Goal: Task Accomplishment & Management: Use online tool/utility

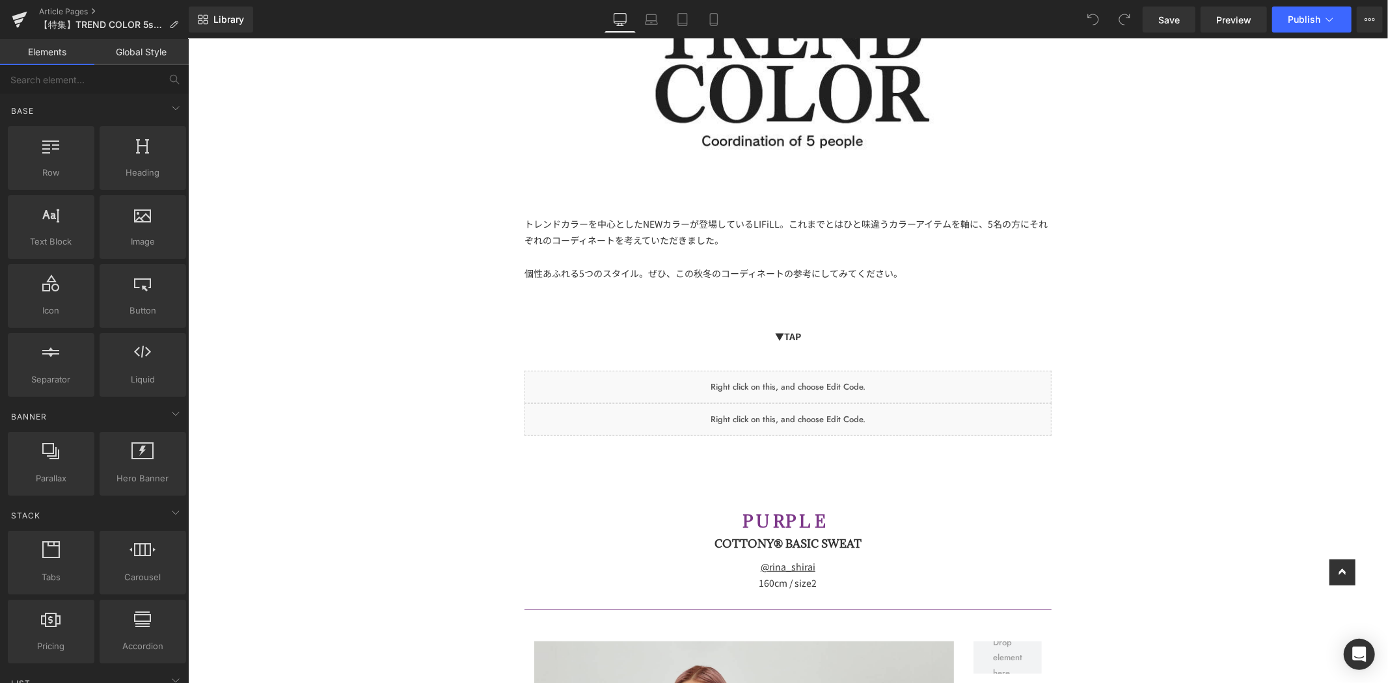
scroll to position [505, 0]
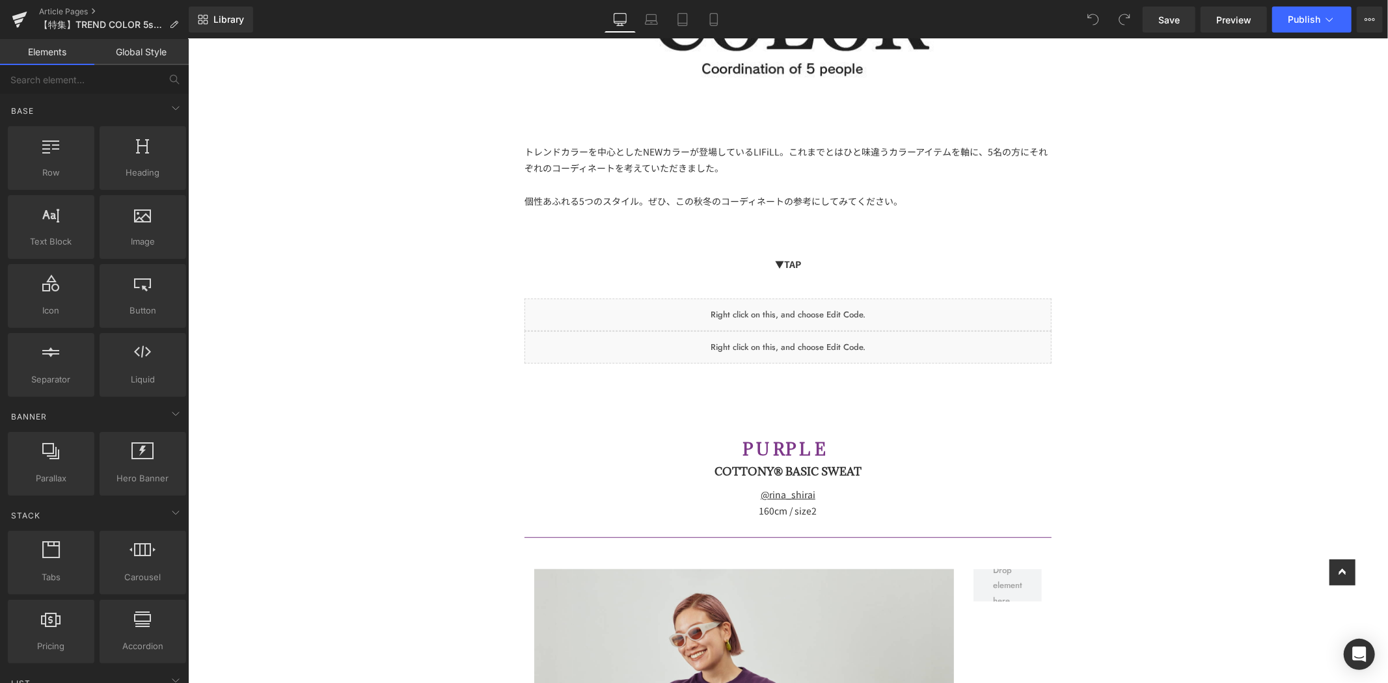
click at [818, 314] on div "Liquid" at bounding box center [787, 314] width 527 height 33
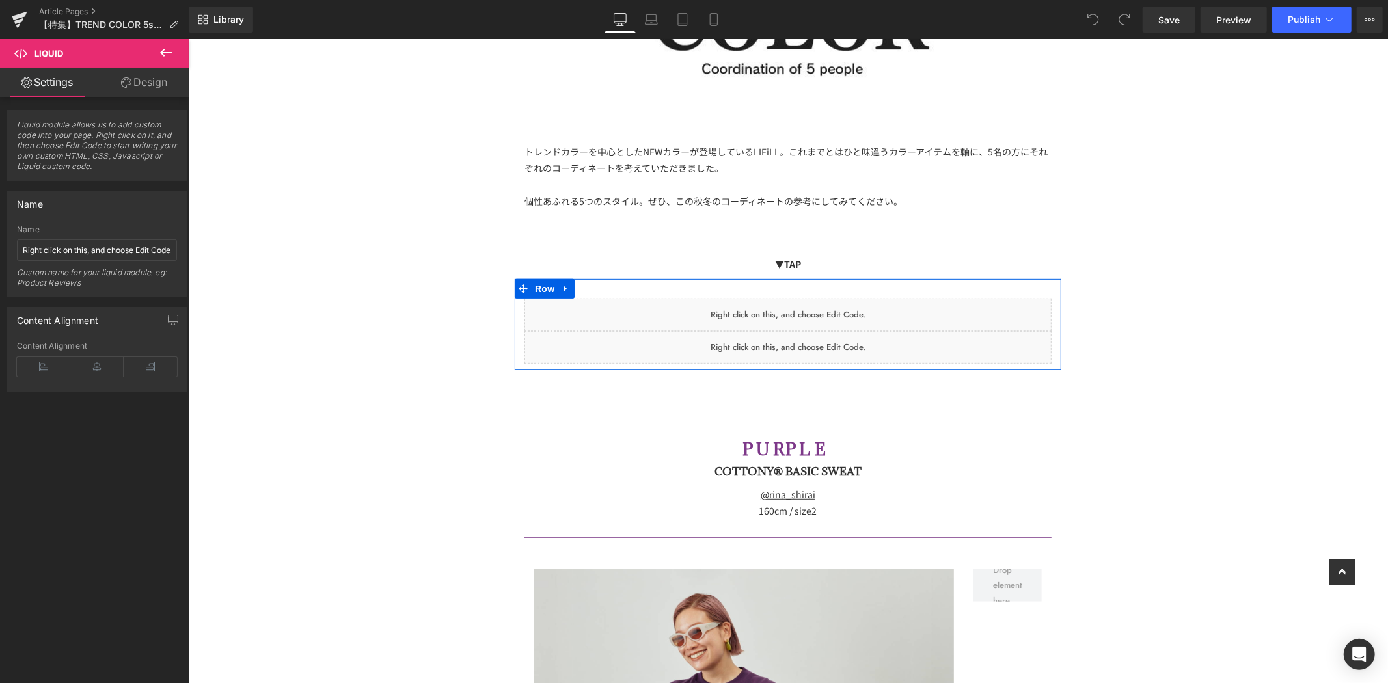
click at [799, 337] on icon at bounding box center [802, 341] width 7 height 8
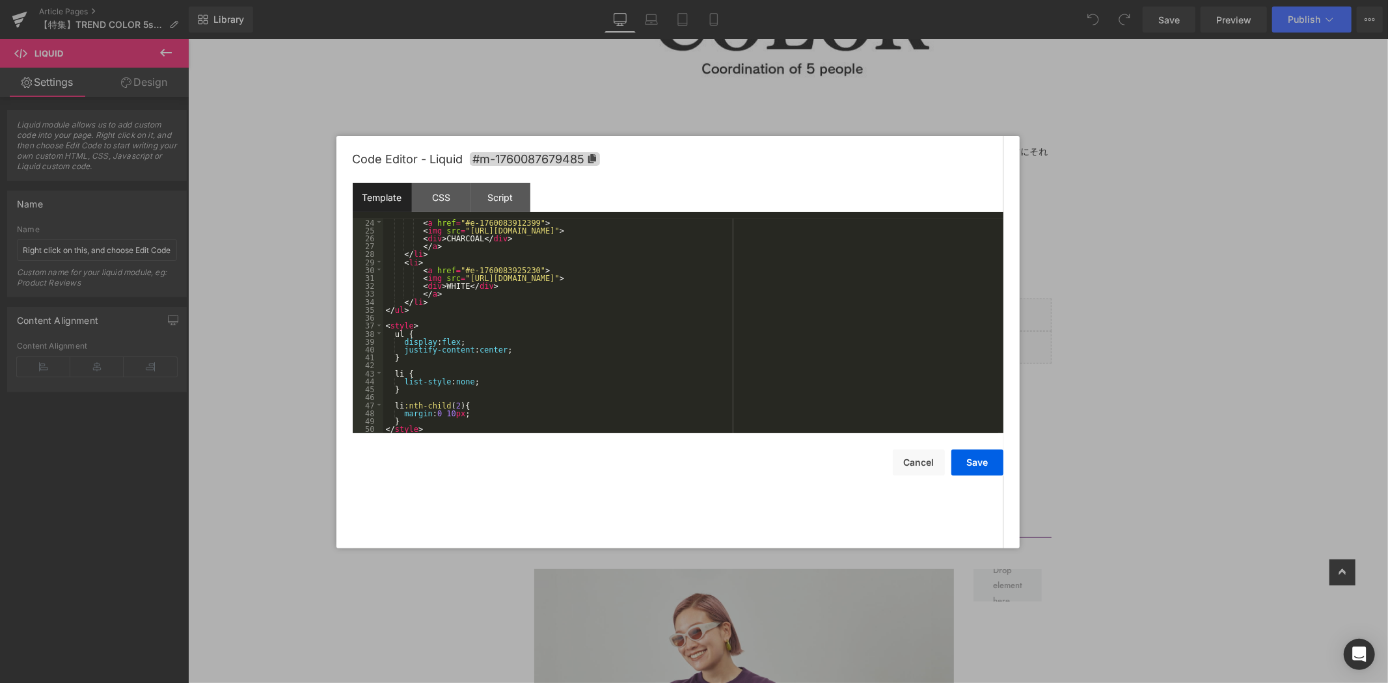
scroll to position [191, 0]
click at [452, 176] on div "Code Editor - Liquid #m-1760087679485" at bounding box center [678, 159] width 651 height 47
click at [445, 189] on div "CSS" at bounding box center [441, 197] width 59 height 29
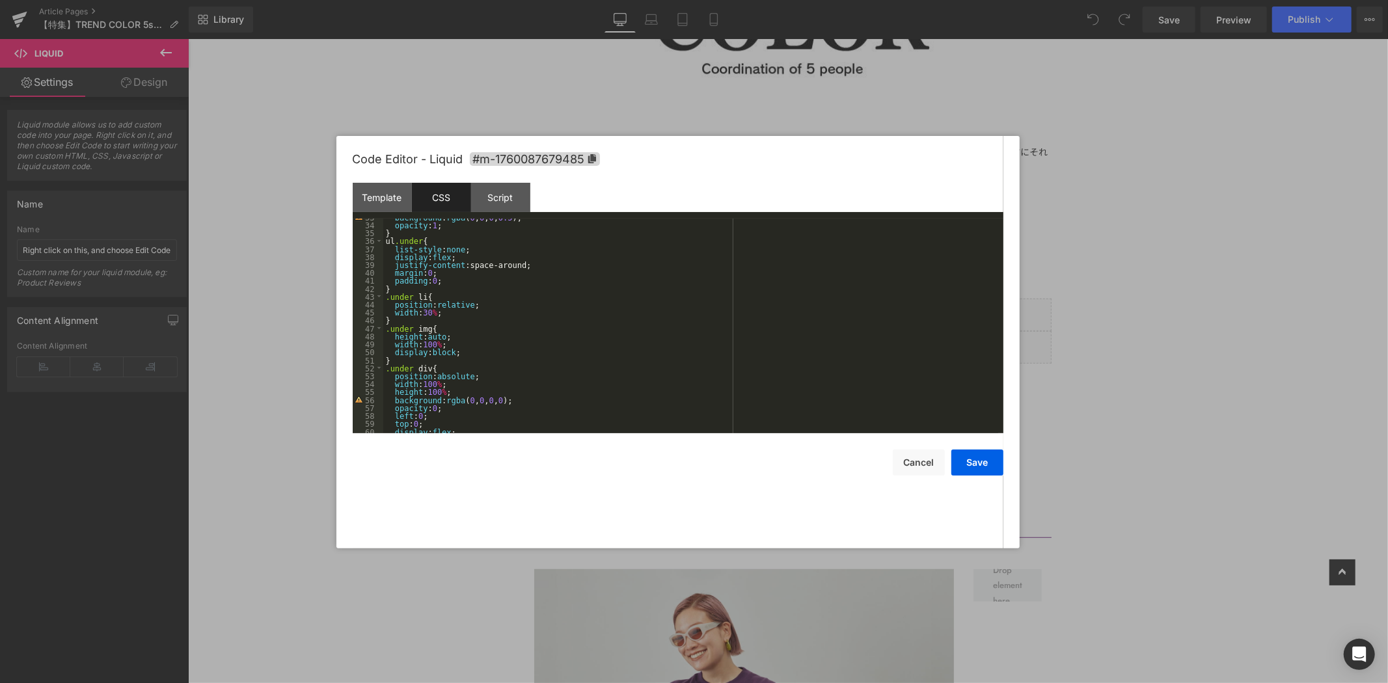
scroll to position [216, 0]
click at [475, 300] on div "align-items : center ; color : #FFF ; transition : .3 s ; } .over li :hover div…" at bounding box center [690, 332] width 615 height 230
click at [486, 269] on div "background : rgba ( 0 , 0 , 0 , 0 ); opacity : 0 ; left : 0 ; top : 0 ; display…" at bounding box center [690, 327] width 615 height 230
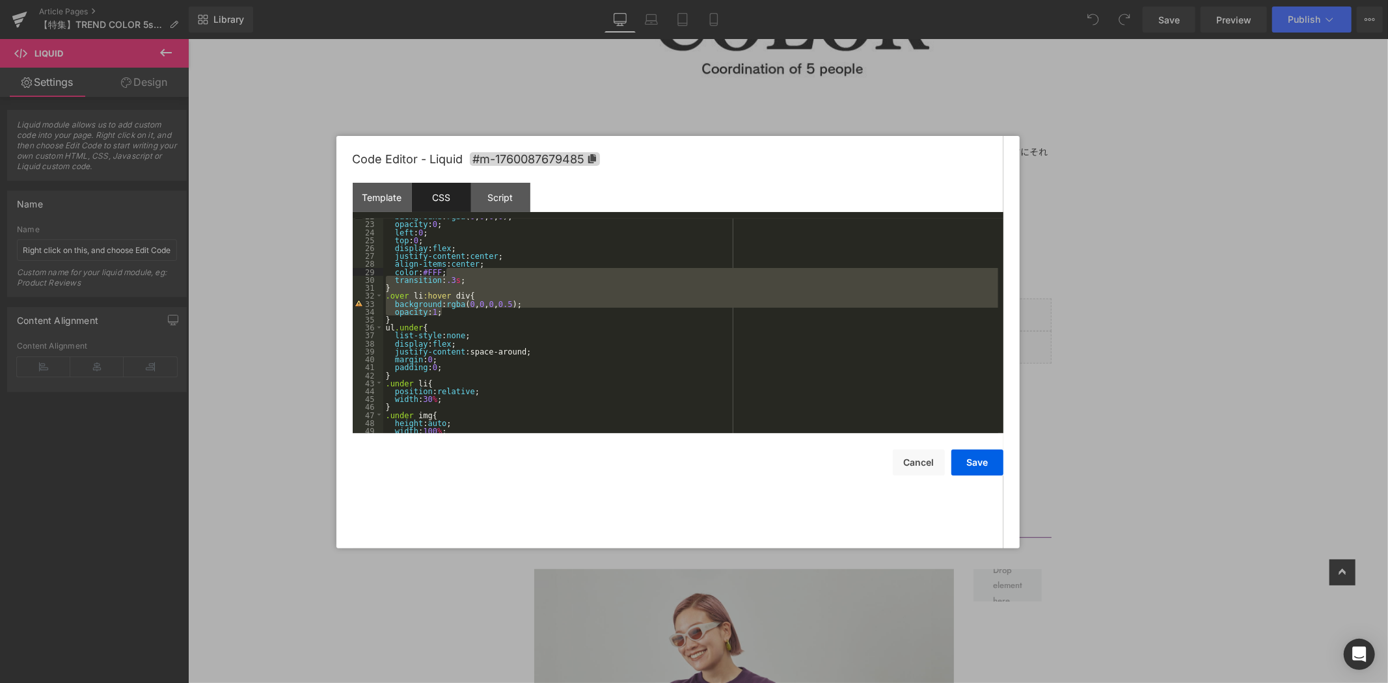
click at [508, 319] on div "background : rgba ( 0 , 0 , 0 , 0 ); opacity : 0 ; left : 0 ; top : 0 ; display…" at bounding box center [690, 327] width 615 height 230
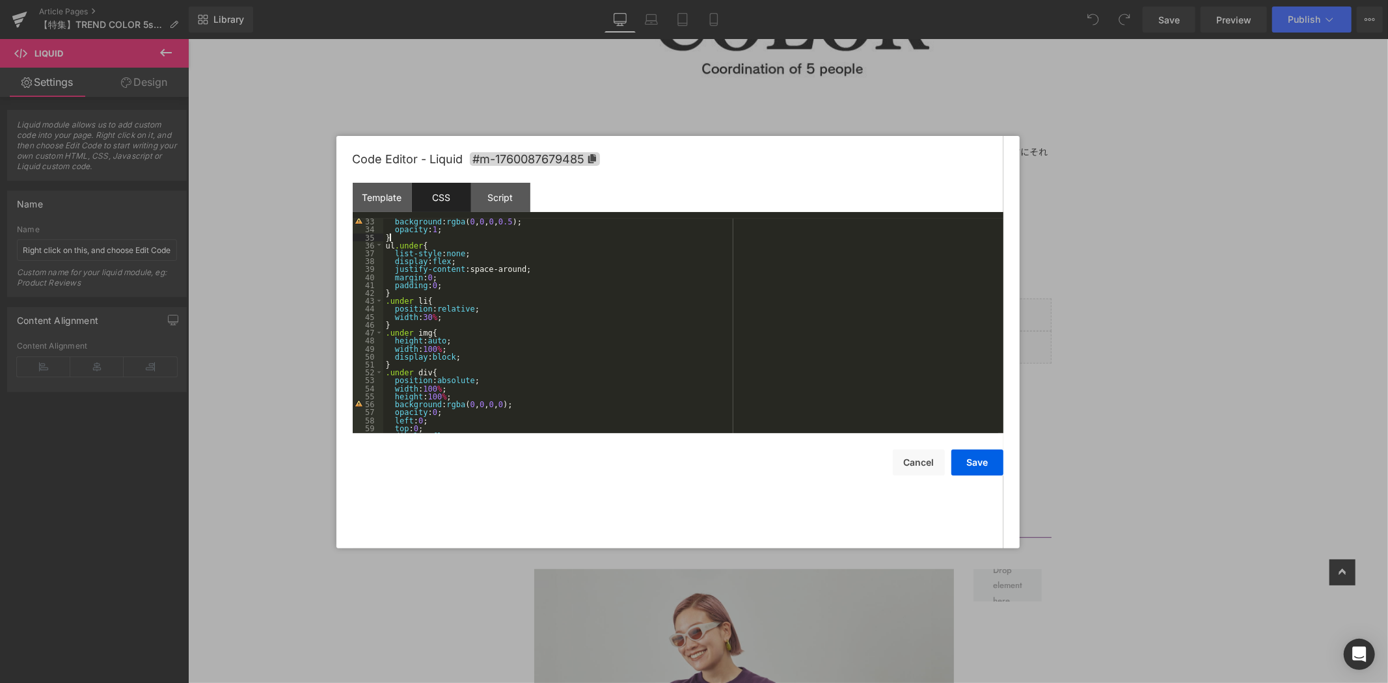
scroll to position [211, 0]
click at [1175, 205] on div at bounding box center [694, 341] width 1388 height 683
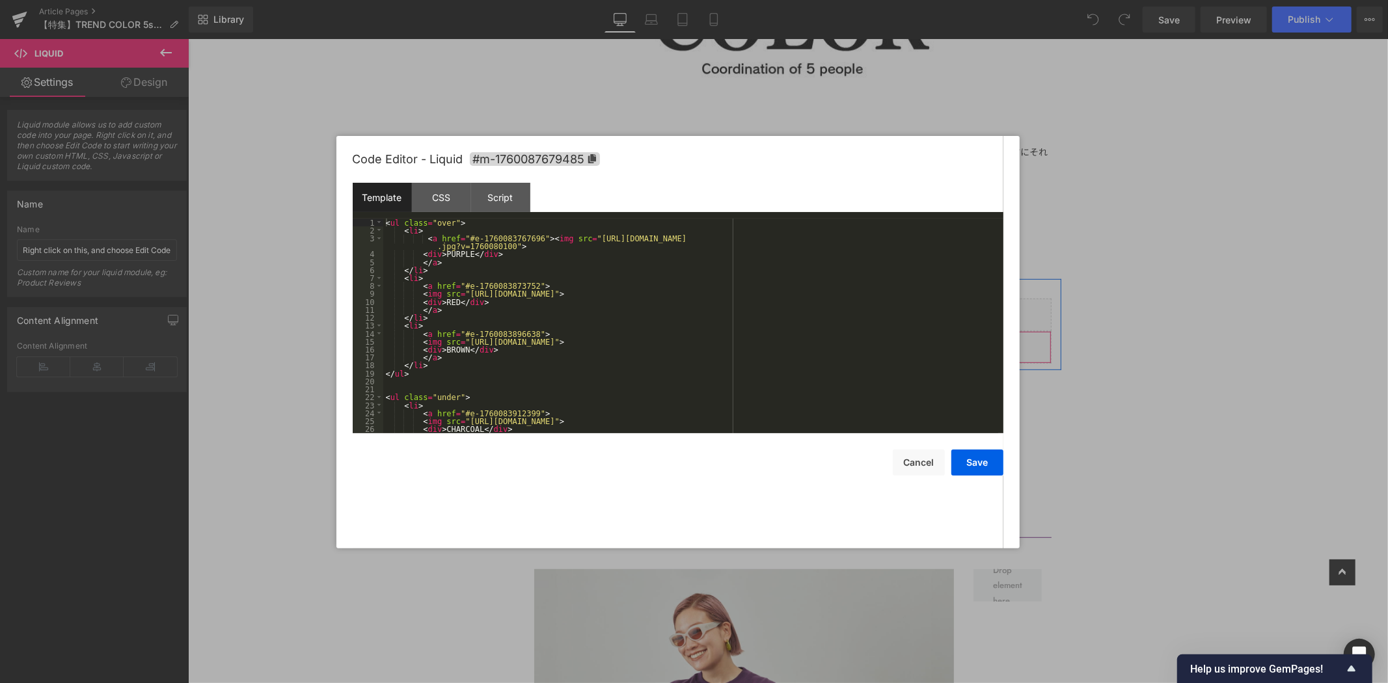
click at [802, 333] on link at bounding box center [806, 341] width 17 height 20
click at [451, 197] on div "CSS" at bounding box center [441, 197] width 59 height 29
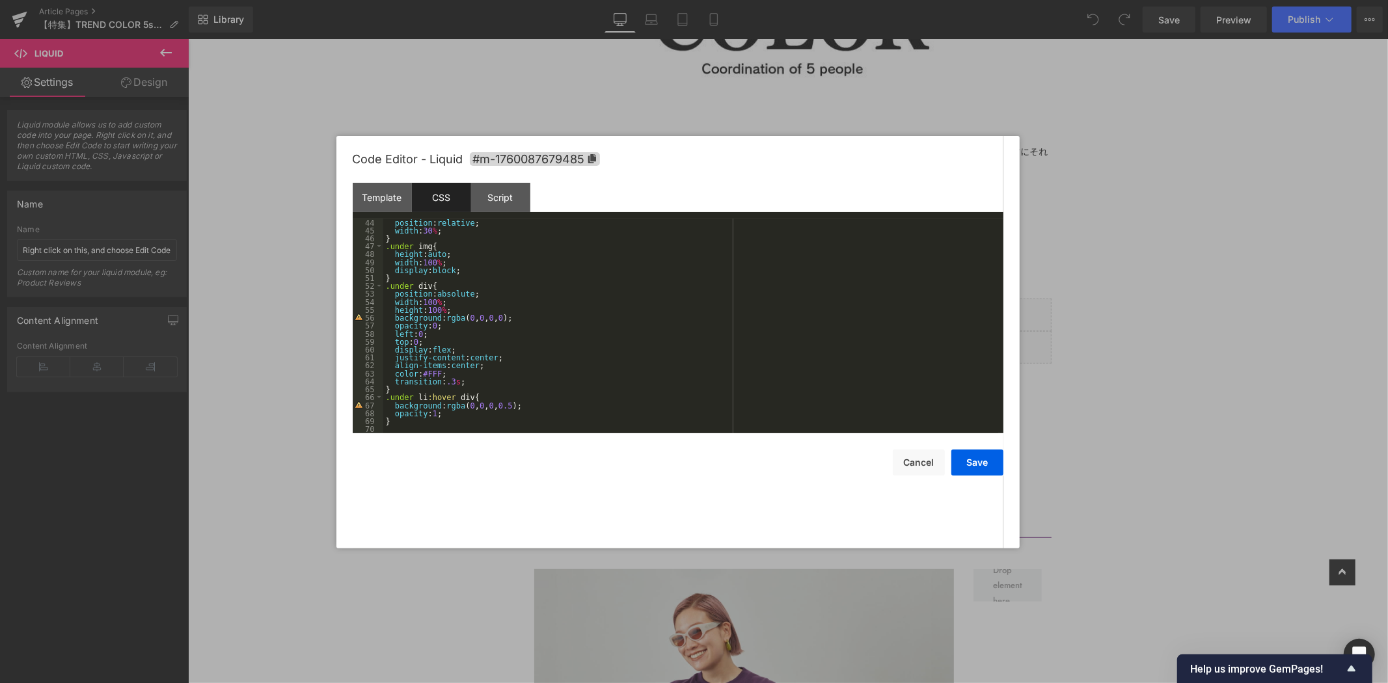
scroll to position [298, 0]
click at [479, 271] on div "display : flex ; justify-content :space-around; margin : 0 ; padding : 0 ; } .u…" at bounding box center [690, 329] width 615 height 230
click at [514, 265] on div "display : flex ; justify-content :space-around; margin : 0 ; padding : 0 ; } .u…" at bounding box center [690, 329] width 615 height 230
click at [476, 304] on div "position : relative ; width : 30 % ; } .under img { height : auto ; width : 100…" at bounding box center [690, 334] width 615 height 230
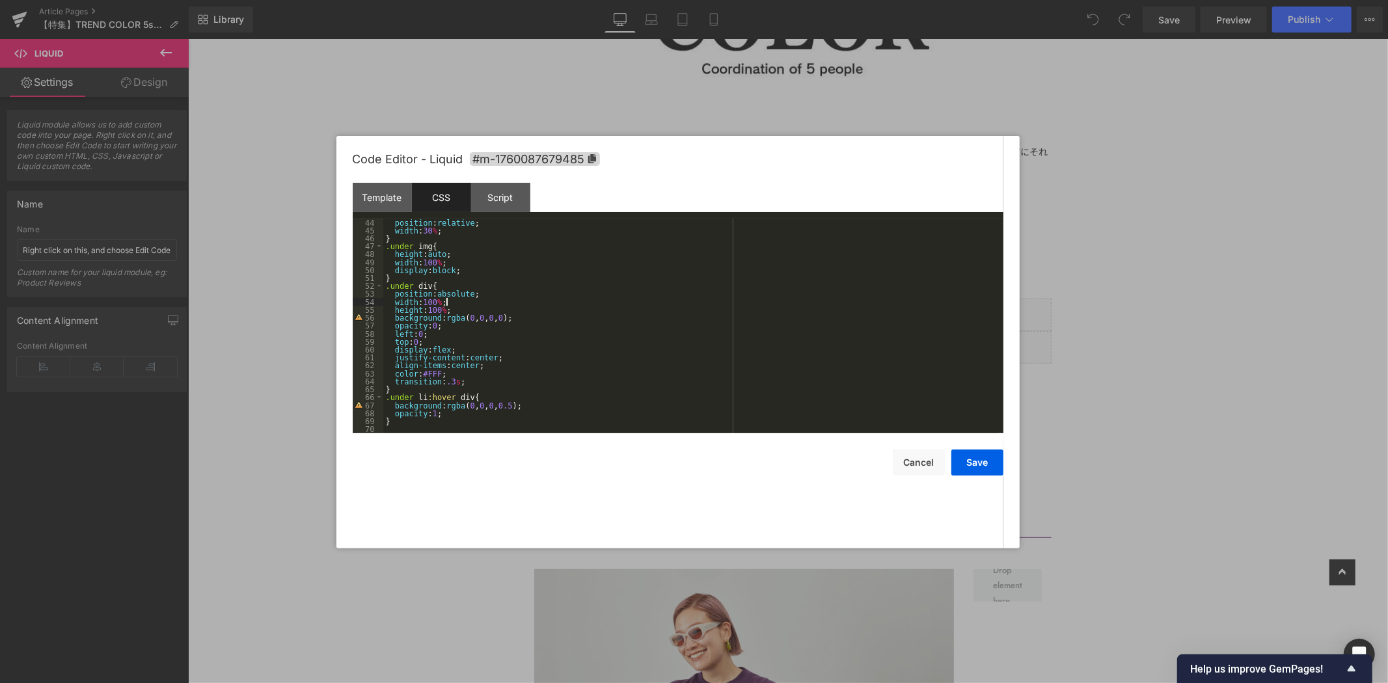
scroll to position [298, 0]
click at [496, 265] on div "display : flex ; justify-content :space-around; margin : 0 ; padding : 0 ; } .u…" at bounding box center [690, 329] width 615 height 230
click at [490, 267] on div "display : flex ; justify-content :space-around; margin : 0 ; padding : 0 ; } .u…" at bounding box center [690, 329] width 615 height 230
click at [477, 274] on div "display : flex ; justify-content :space-around; margin : 0 ; padding : 0 ; } .u…" at bounding box center [690, 329] width 615 height 230
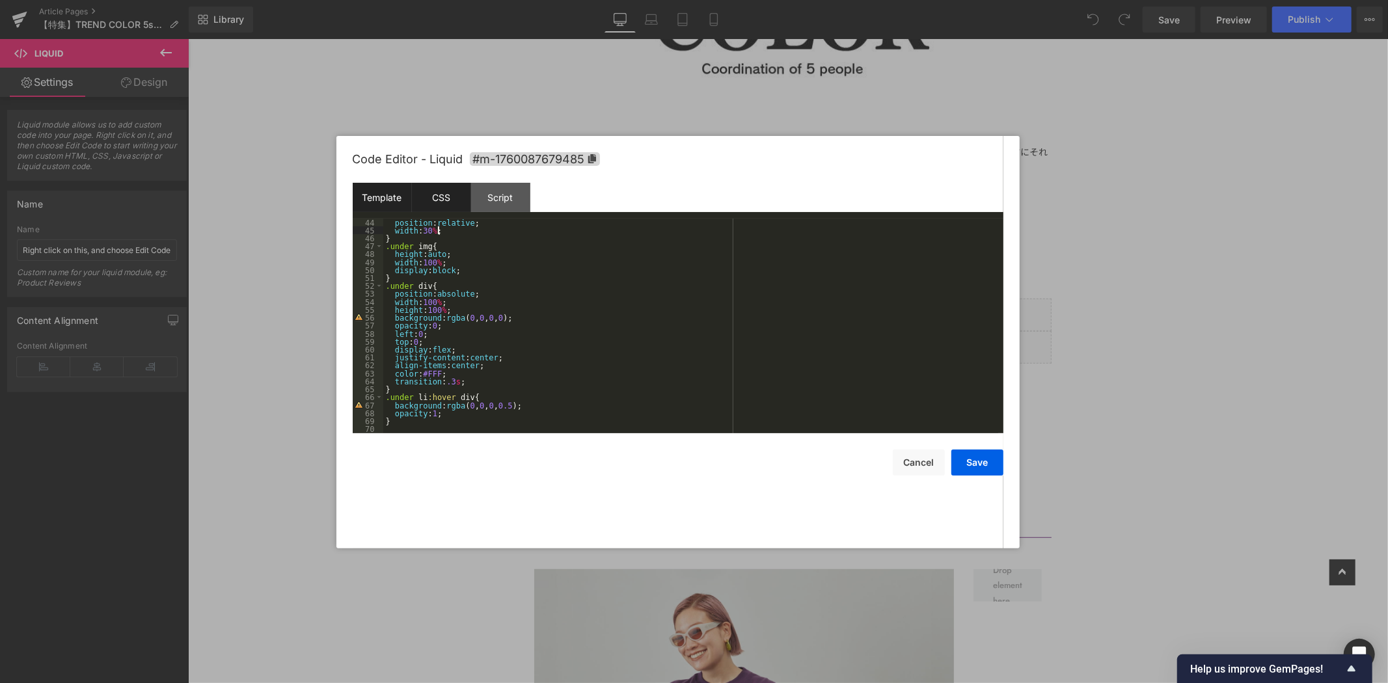
click at [384, 195] on div "Template" at bounding box center [382, 197] width 59 height 29
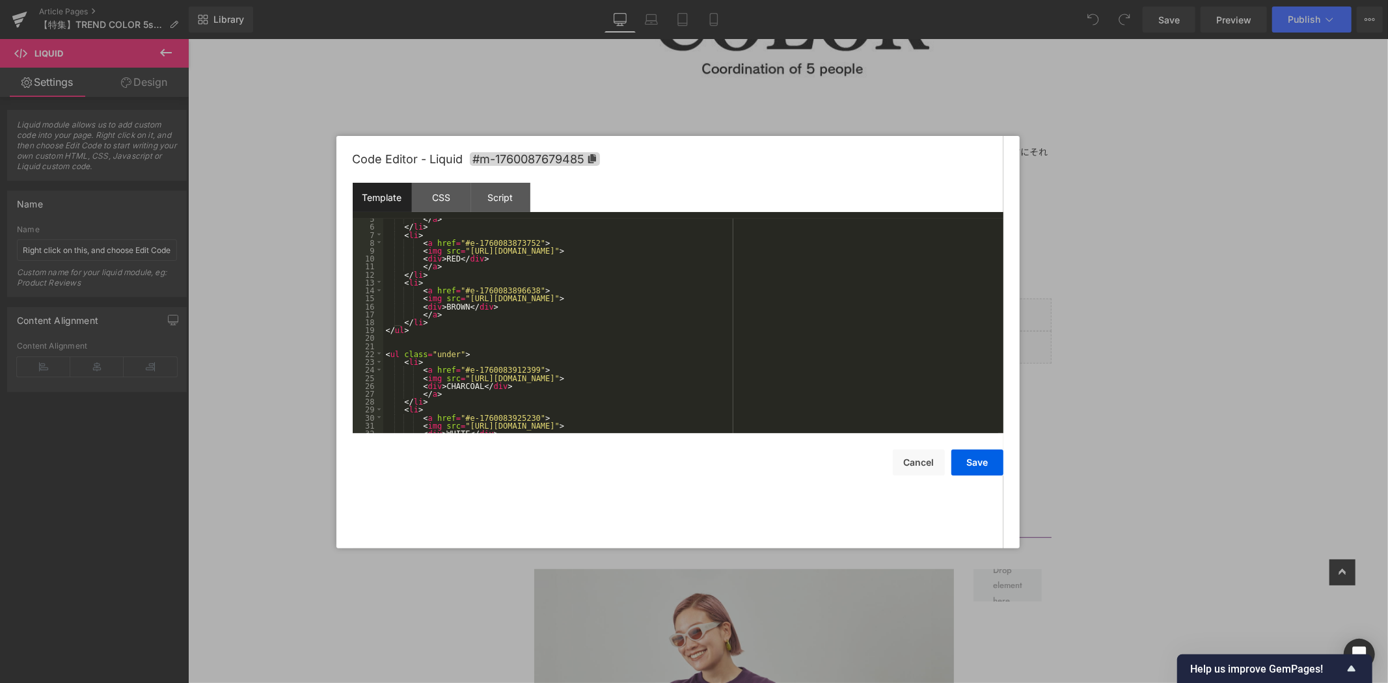
scroll to position [0, 0]
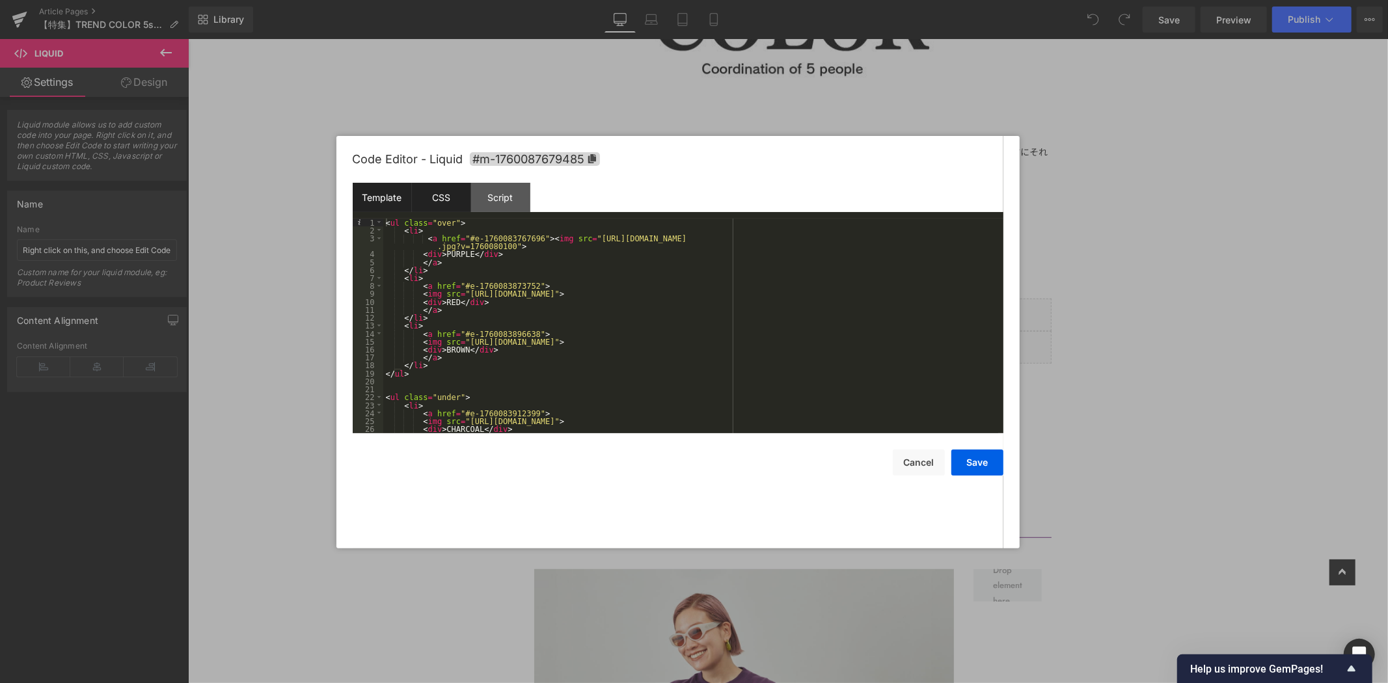
click at [439, 191] on div "CSS" at bounding box center [441, 197] width 59 height 29
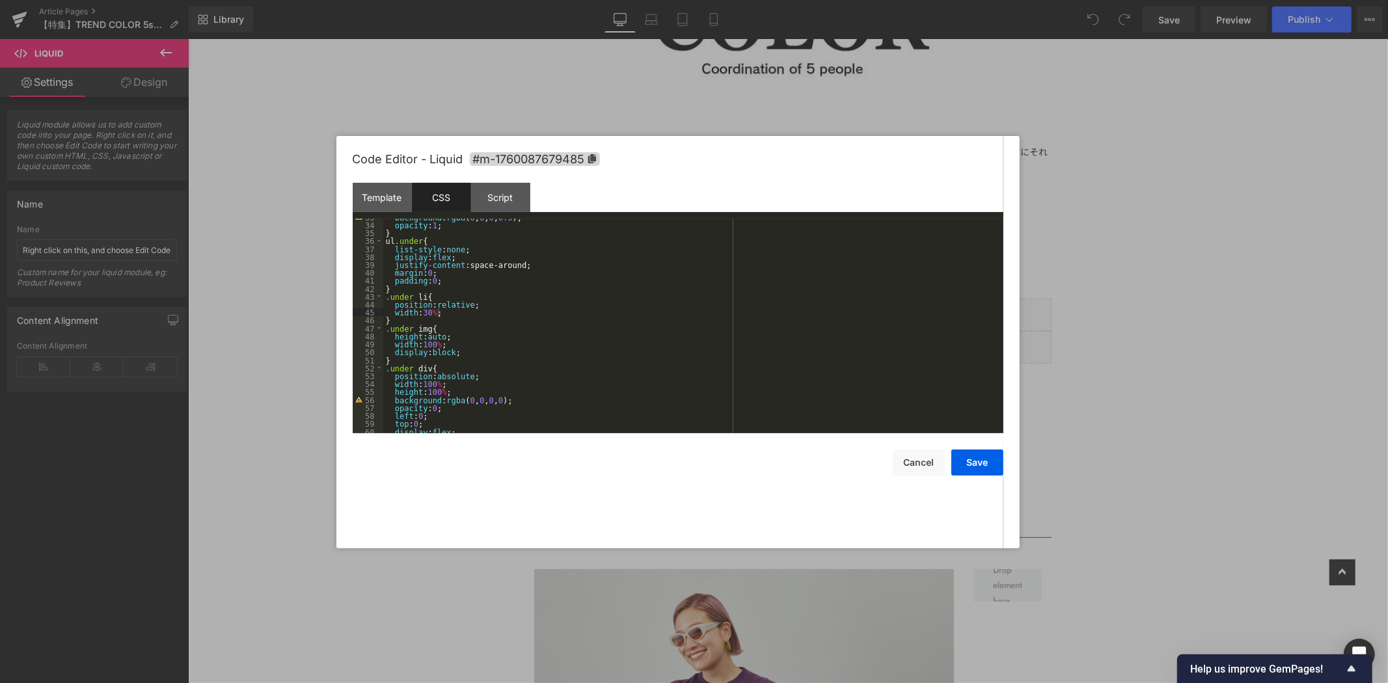
scroll to position [342, 0]
click at [1154, 195] on div at bounding box center [694, 341] width 1388 height 683
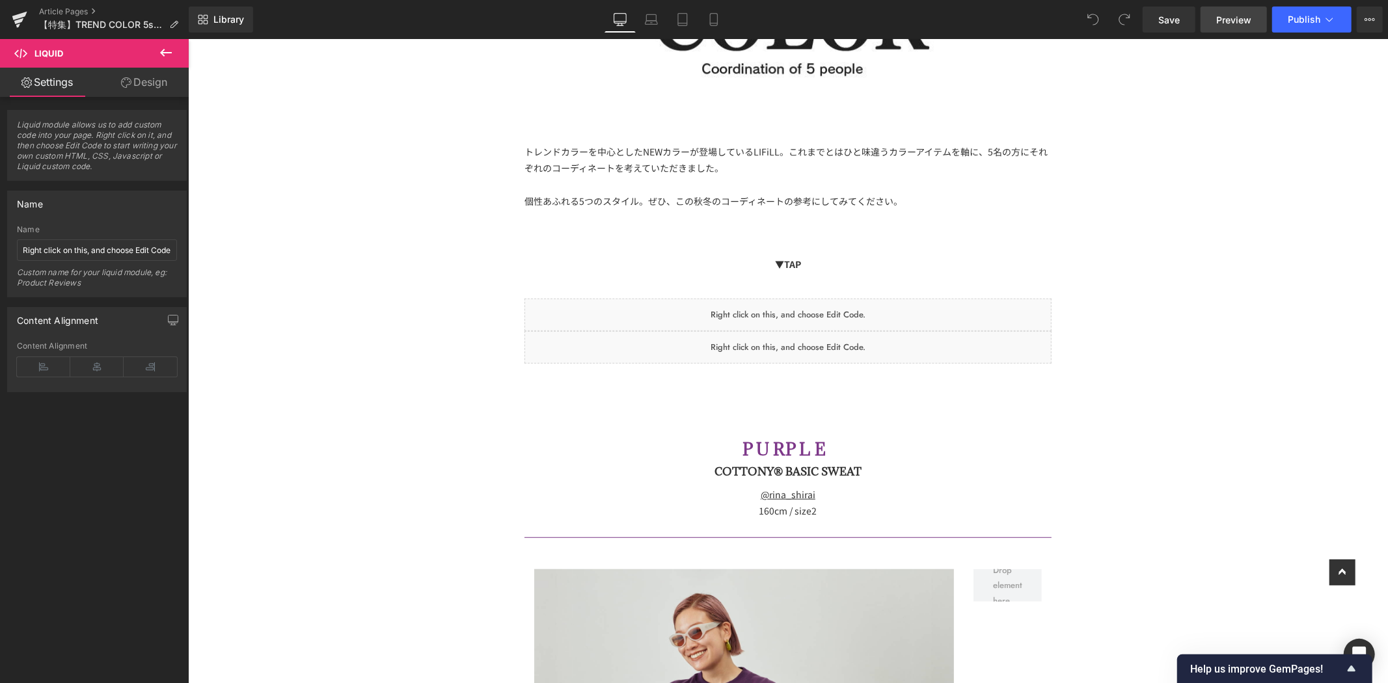
click at [1237, 22] on span "Preview" at bounding box center [1233, 20] width 35 height 14
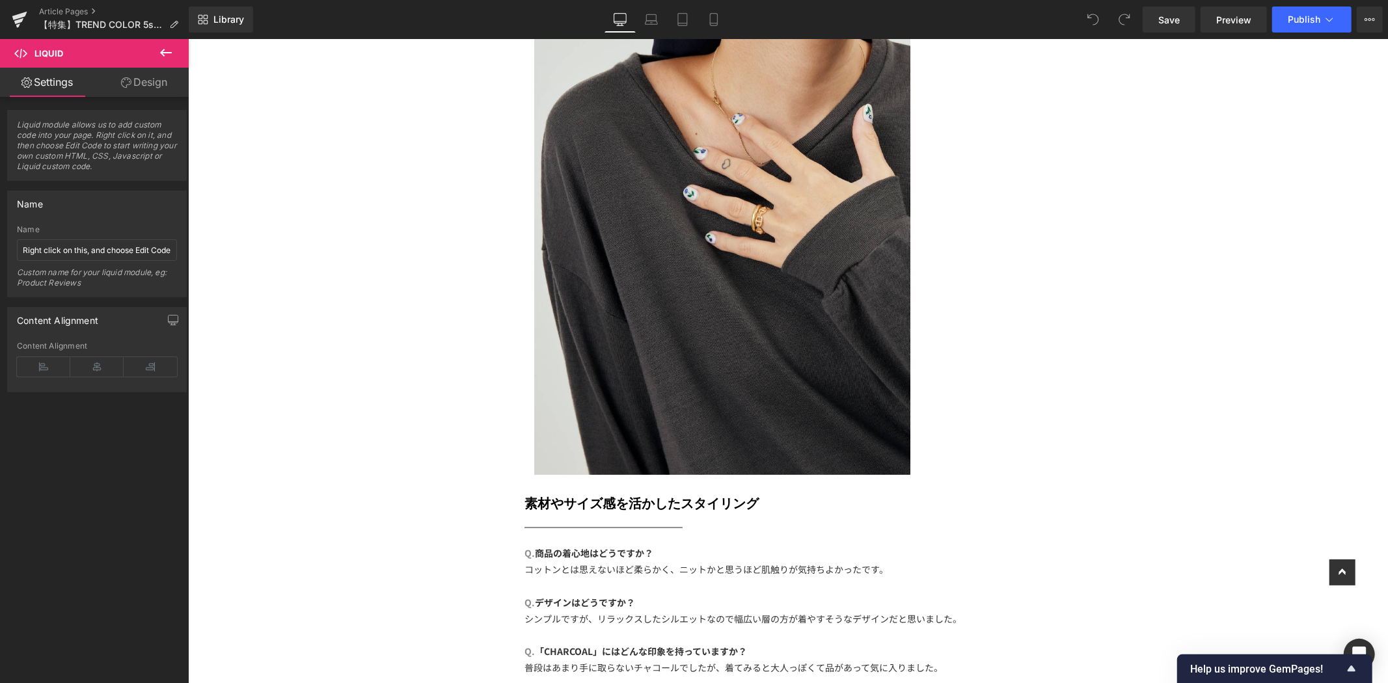
scroll to position [8602, 0]
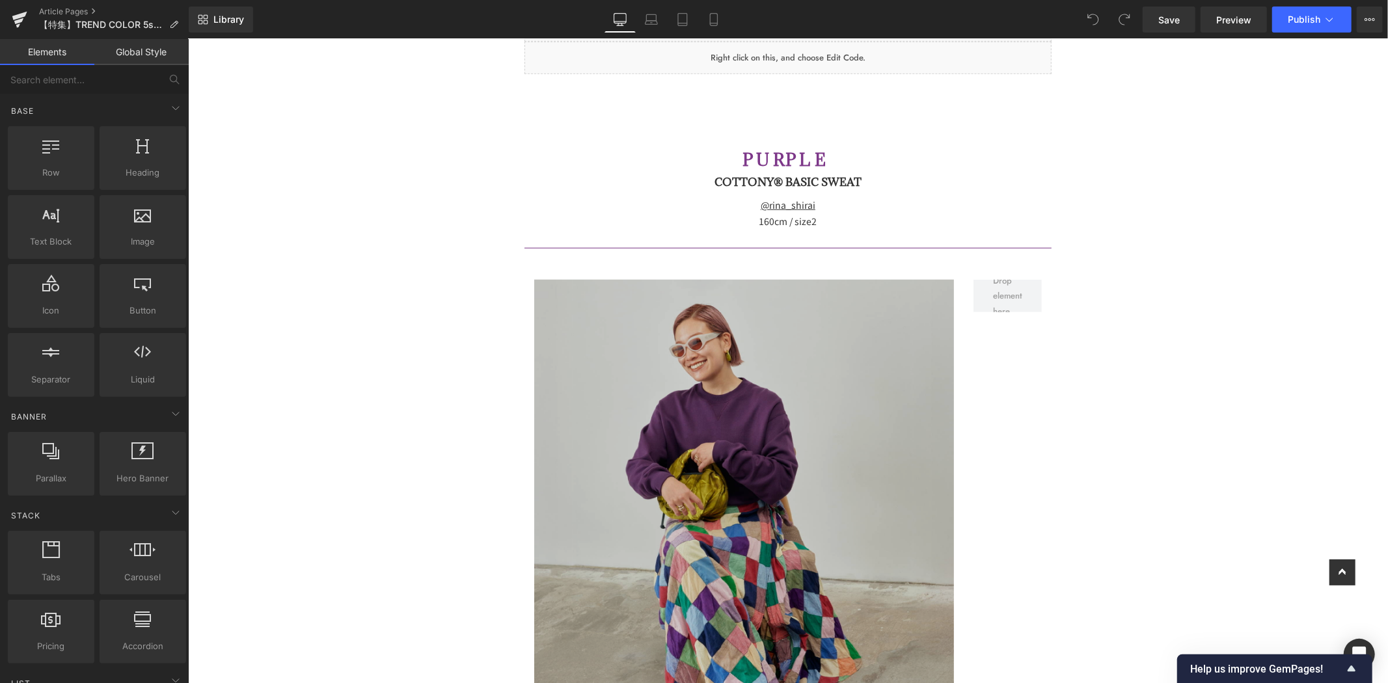
scroll to position [578, 0]
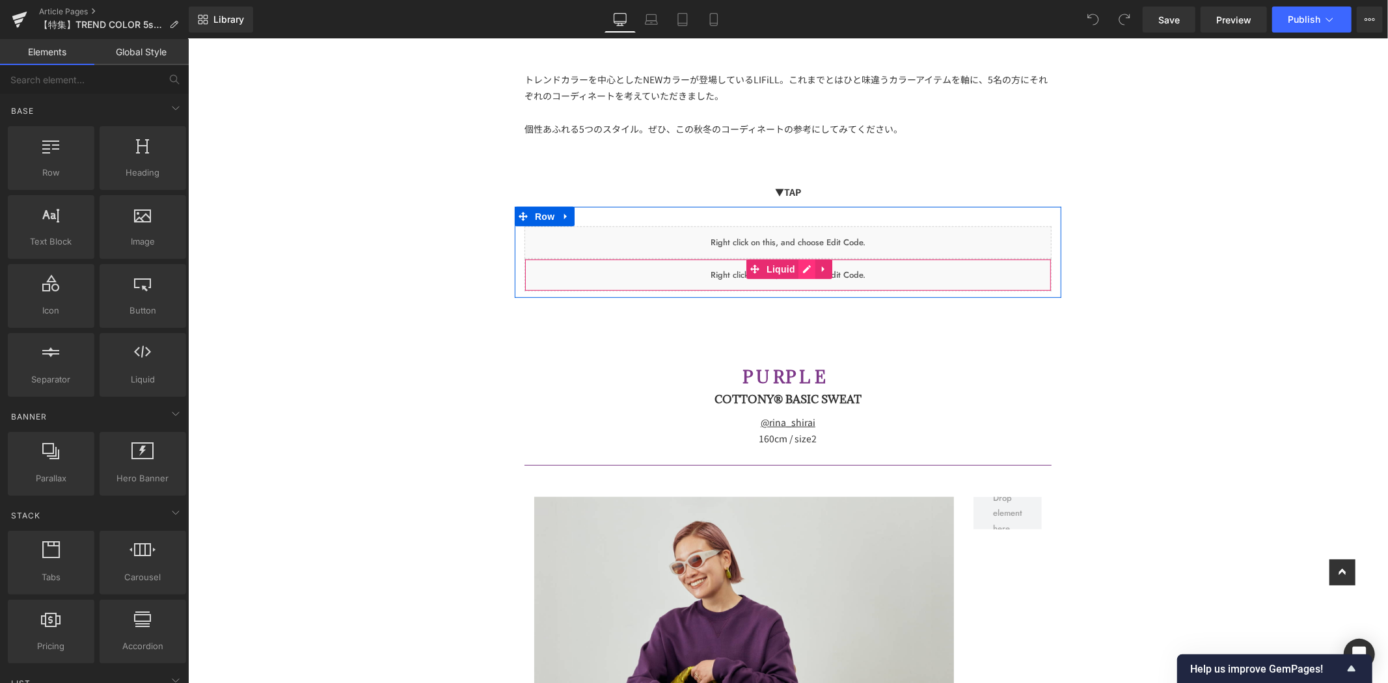
click at [801, 267] on icon at bounding box center [805, 269] width 9 height 10
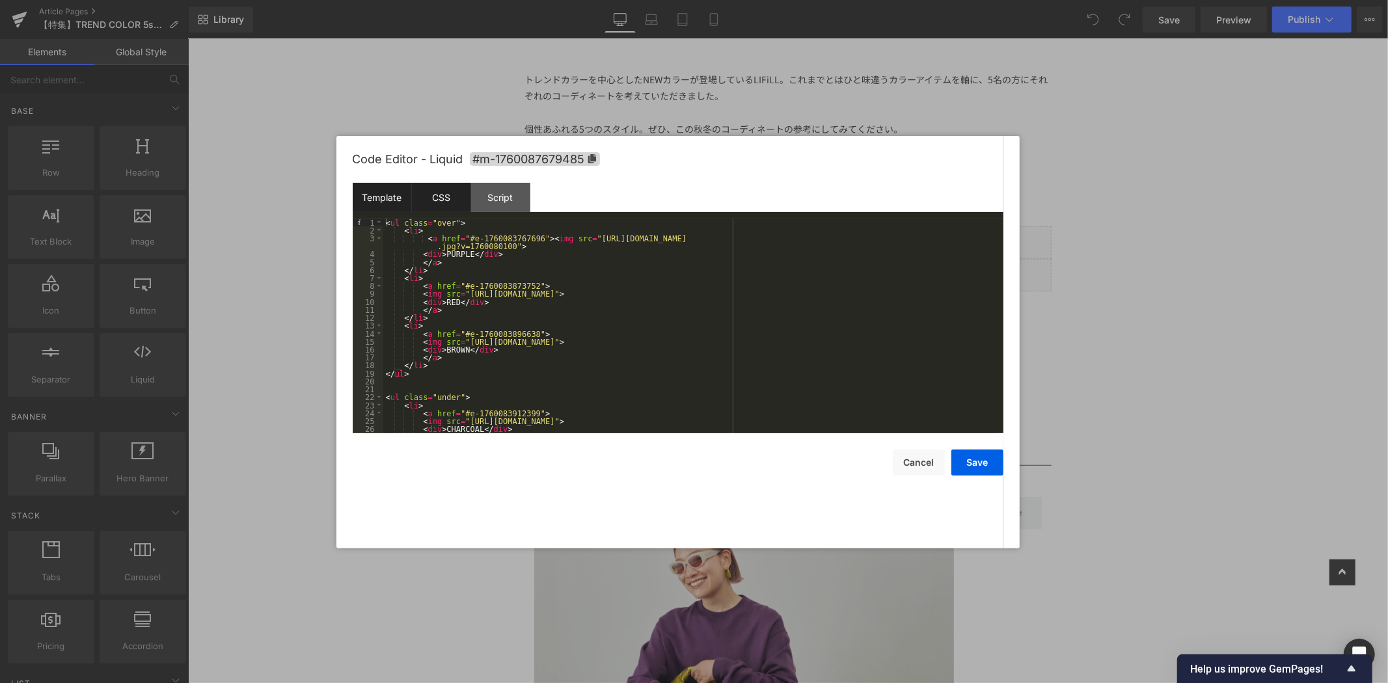
click at [438, 198] on div "CSS" at bounding box center [441, 197] width 59 height 29
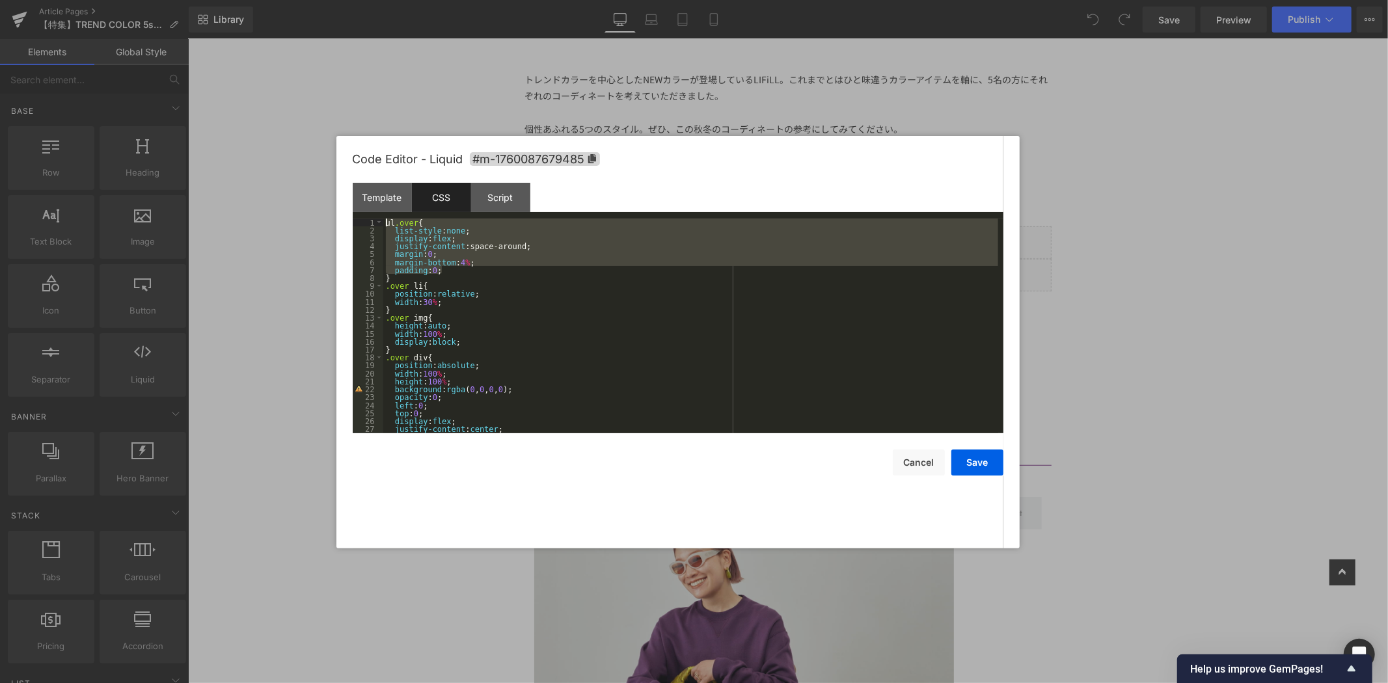
drag, startPoint x: 446, startPoint y: 265, endPoint x: 370, endPoint y: 221, distance: 88.3
click at [370, 221] on pre "1 2 3 4 5 6 7 8 9 10 11 12 13 14 15 16 17 18 19 20 21 22 23 24 25 26 27 28 ul .…" at bounding box center [678, 326] width 651 height 215
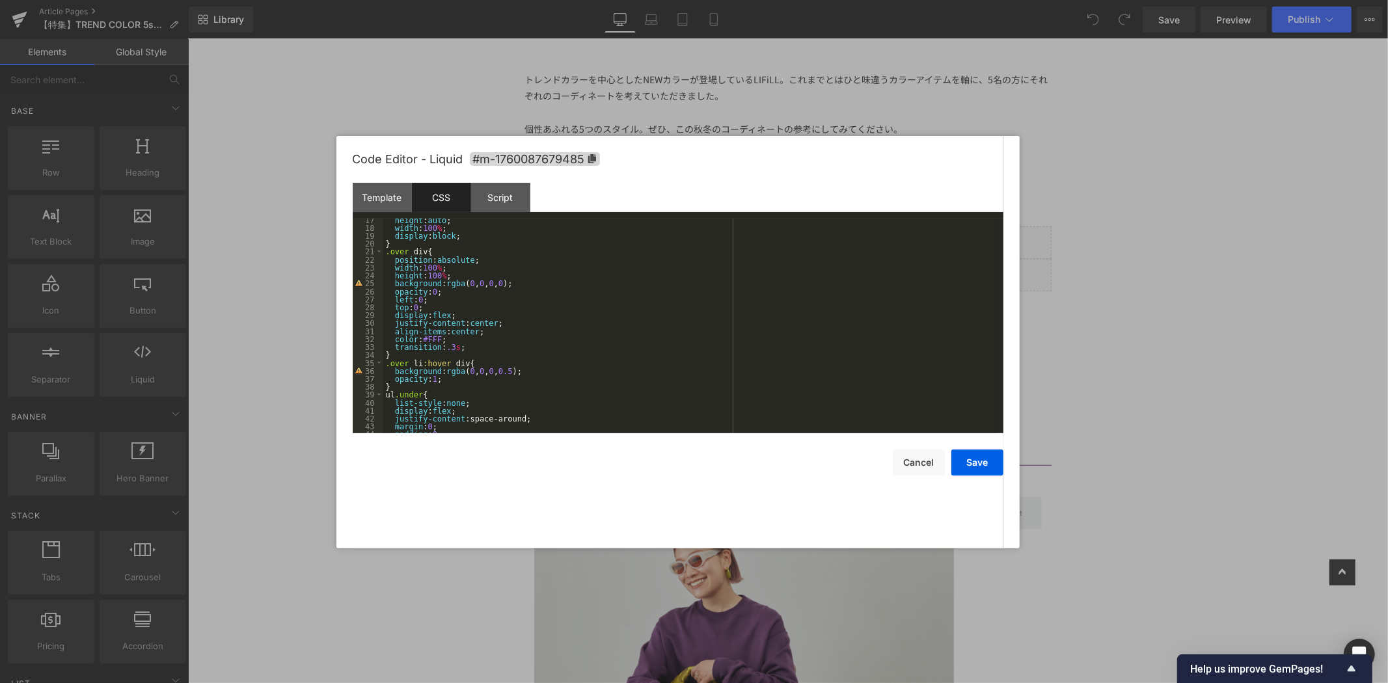
scroll to position [216, 0]
click at [461, 353] on div "top : 0 ; display : flex ; justify-content : center ; align-items : center ; co…" at bounding box center [690, 332] width 615 height 230
click at [474, 348] on div "top : 0 ; display : flex ; justify-content : center ; align-items : center ; co…" at bounding box center [690, 332] width 615 height 230
click at [402, 359] on div "top : 0 ; display : flex ; justify-content : center ; align-items : center ; co…" at bounding box center [690, 332] width 615 height 230
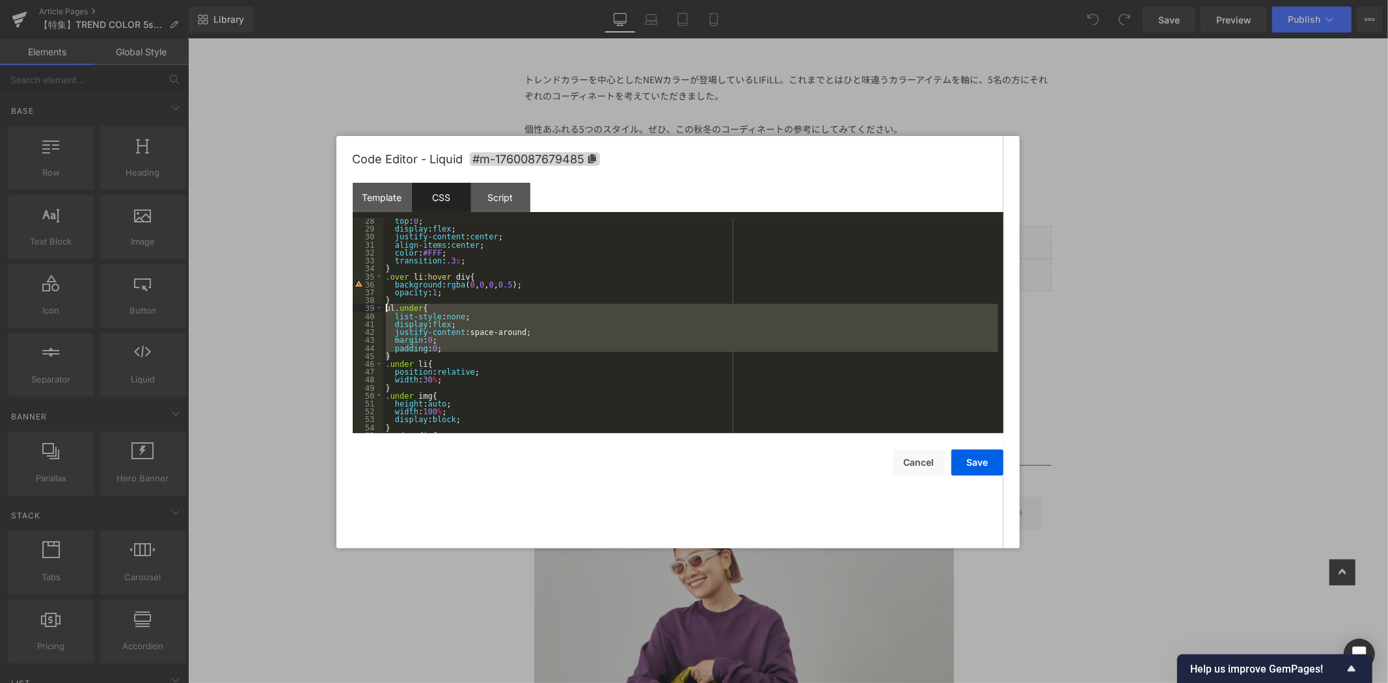
drag, startPoint x: 400, startPoint y: 358, endPoint x: 384, endPoint y: 309, distance: 52.0
click at [384, 309] on div "top : 0 ; display : flex ; justify-content : center ; align-items : center ; co…" at bounding box center [690, 332] width 615 height 230
paste textarea
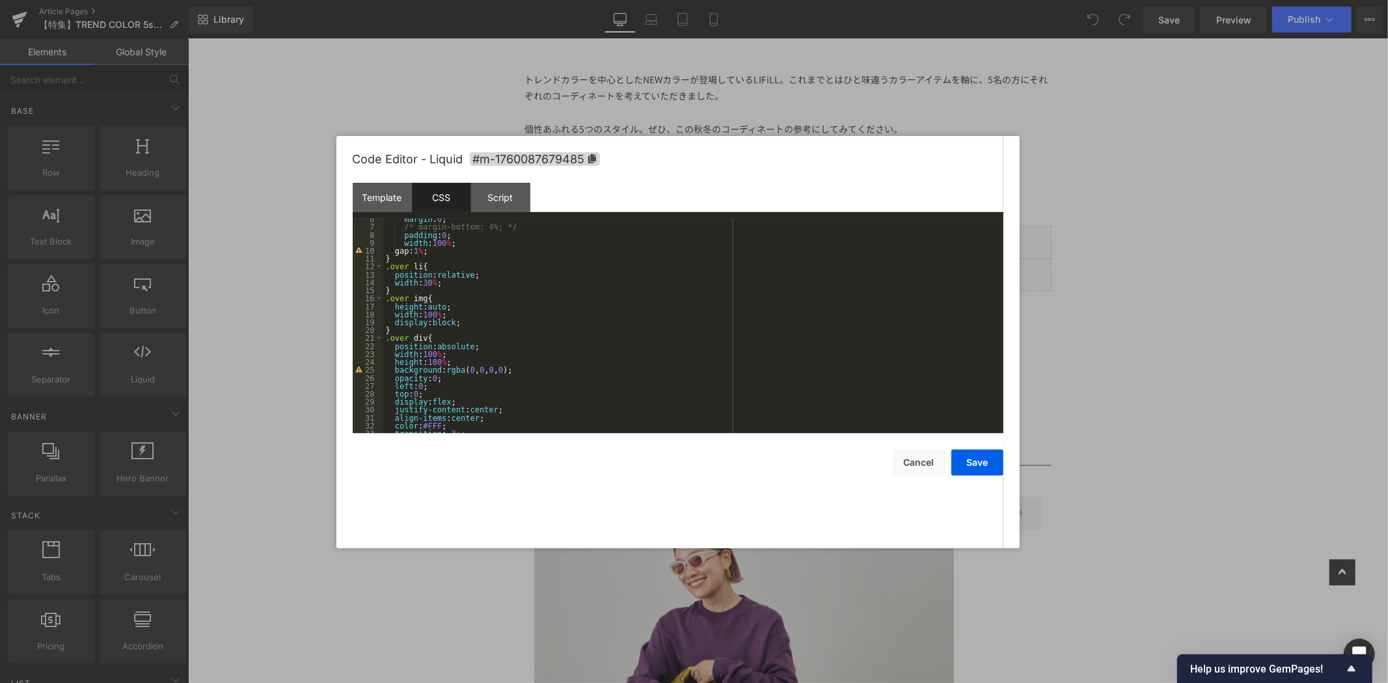
scroll to position [0, 0]
click at [530, 275] on div "ul .over { list-style : none ; display : flex ; justify-content : center ; marg…" at bounding box center [690, 334] width 615 height 230
drag, startPoint x: 532, startPoint y: 270, endPoint x: 357, endPoint y: 274, distance: 175.0
click at [357, 274] on pre "1 2 3 4 5 6 7 8 9 10 11 12 13 14 15 16 17 18 19 20 21 22 23 24 25 26 27 28 ul .…" at bounding box center [678, 326] width 651 height 215
click at [554, 280] on div "ul .over { list-style : none ; display : flex ; justify-content : center ; marg…" at bounding box center [690, 334] width 615 height 230
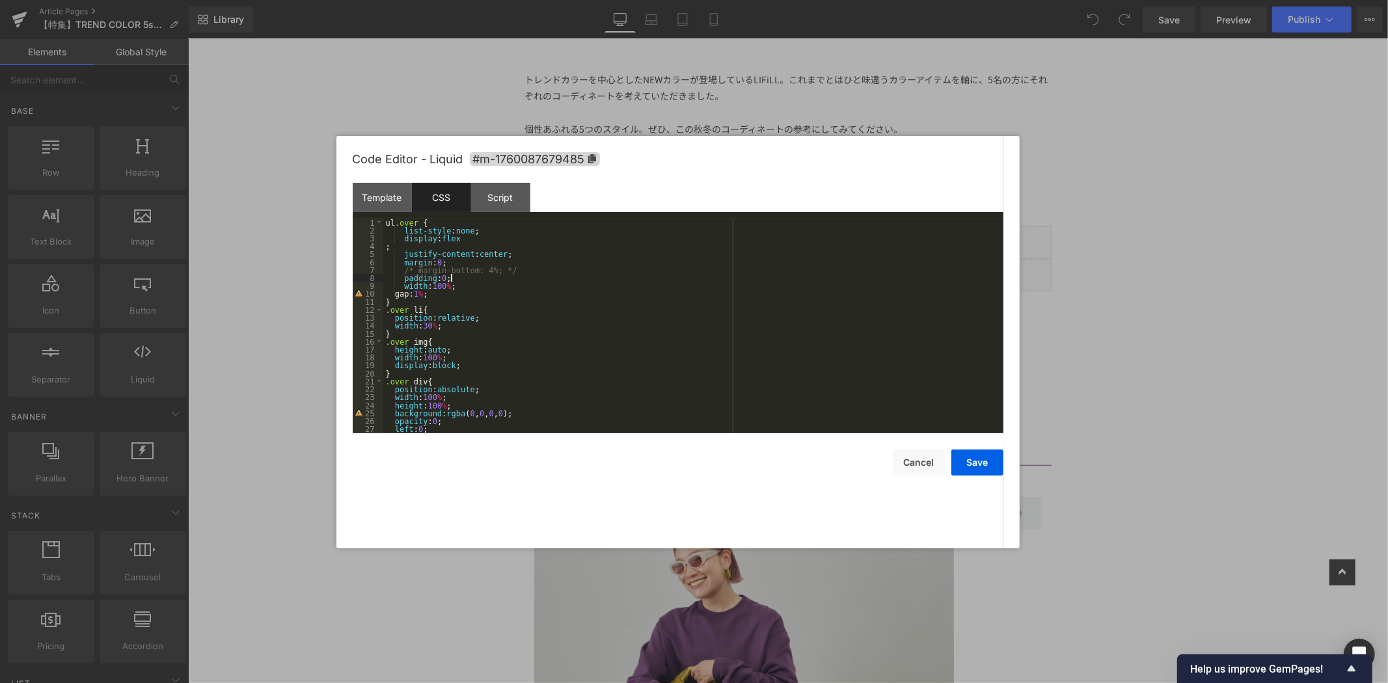
click at [550, 296] on div "ul .over { list-style : none ; display : flex ; justify-content : center ; marg…" at bounding box center [690, 334] width 615 height 230
click at [578, 298] on div "ul .over { list-style : none ; display : flex ; justify-content : center ; marg…" at bounding box center [690, 334] width 615 height 230
click at [578, 303] on div "ul .over { list-style : none ; display : flex ; justify-content : center ; marg…" at bounding box center [690, 334] width 615 height 230
click at [907, 463] on button "Cancel" at bounding box center [919, 463] width 52 height 26
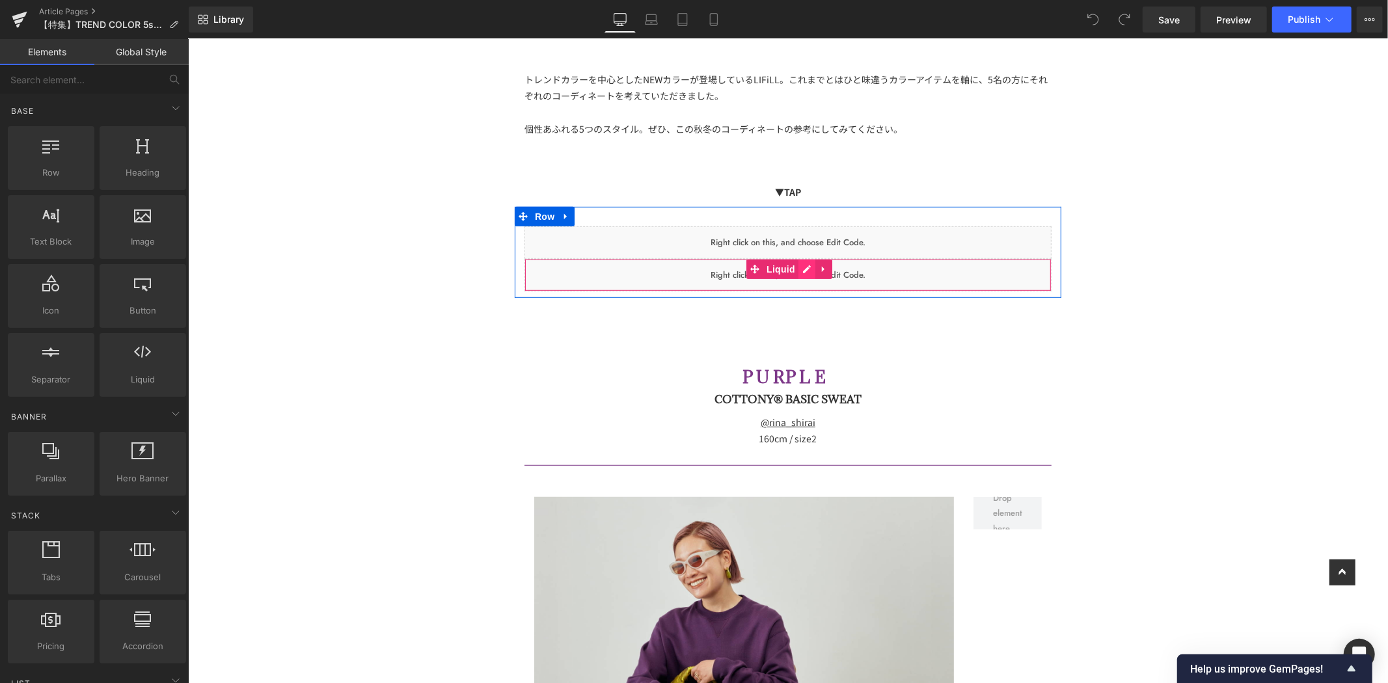
click at [801, 264] on icon at bounding box center [805, 269] width 9 height 10
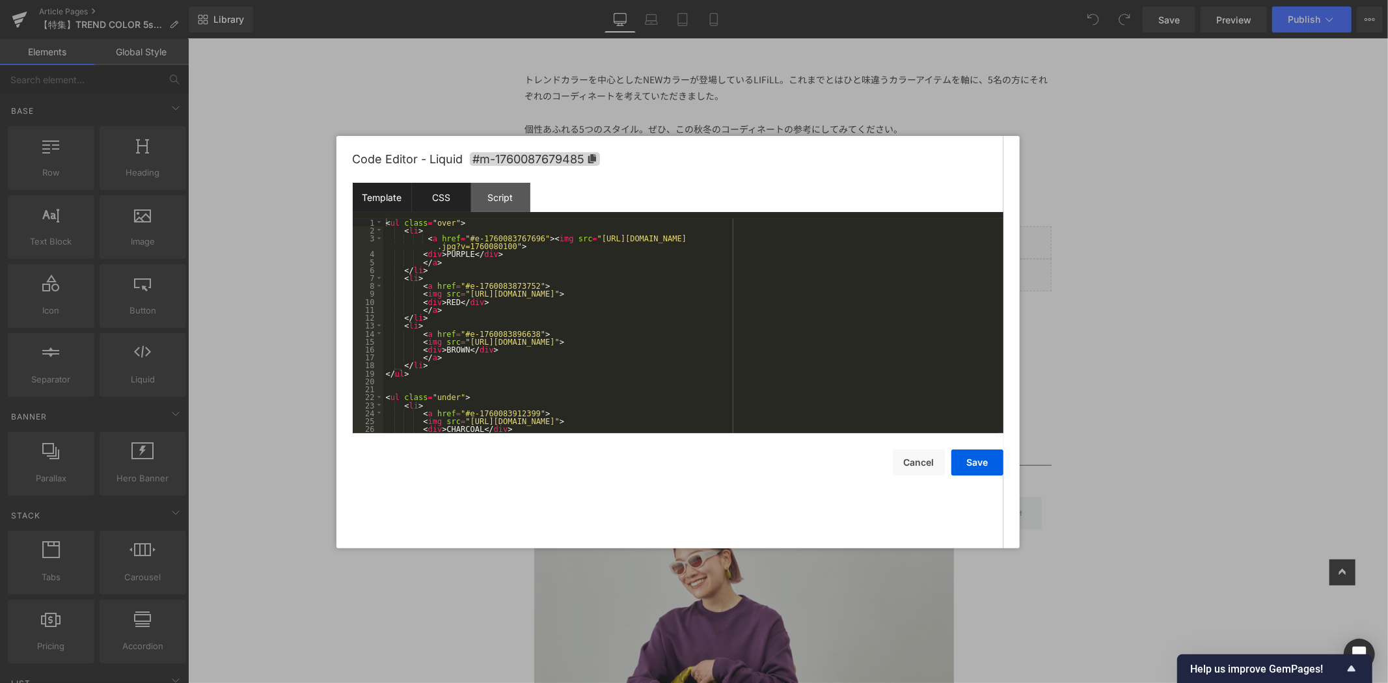
click at [435, 202] on div "CSS" at bounding box center [441, 197] width 59 height 29
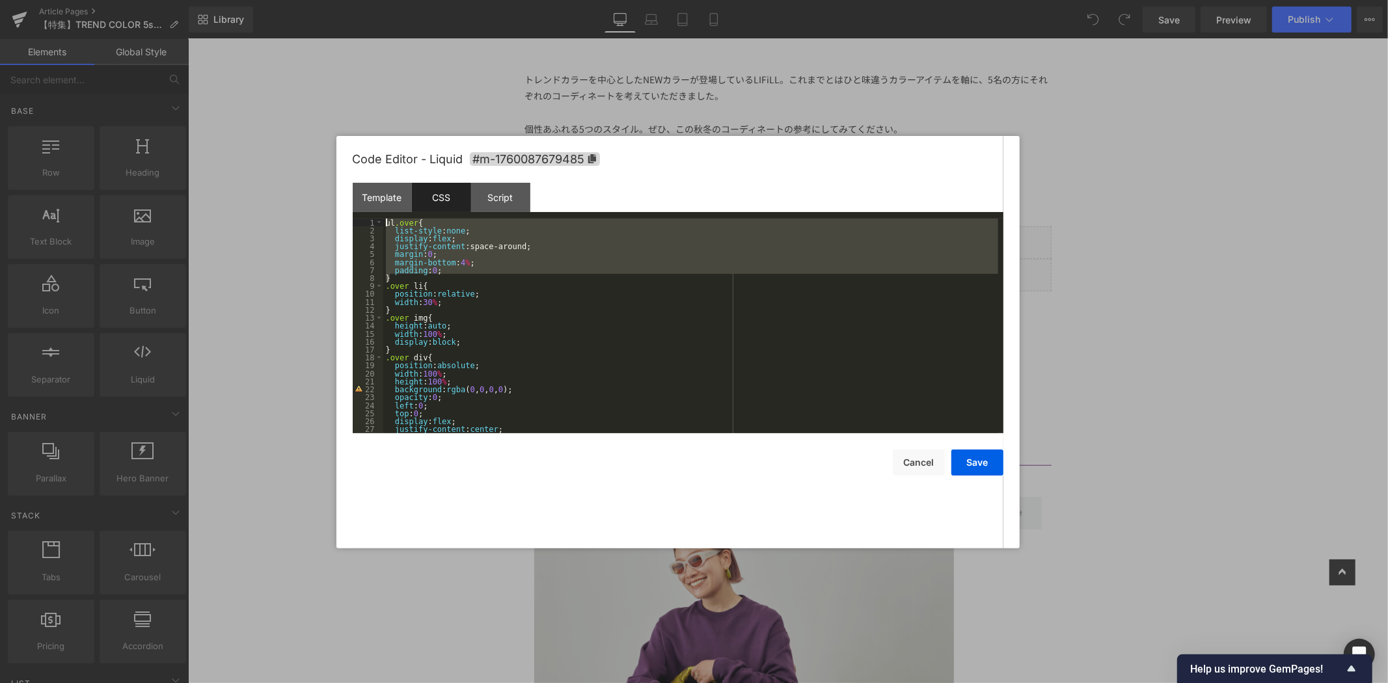
drag, startPoint x: 416, startPoint y: 280, endPoint x: 367, endPoint y: 216, distance: 80.7
click at [367, 216] on div "Template CSS Script Data 1 2 3 4 5 6 7 8 9 10 11 12 13 14 15 16 17 18 19 20 21 …" at bounding box center [678, 308] width 651 height 250
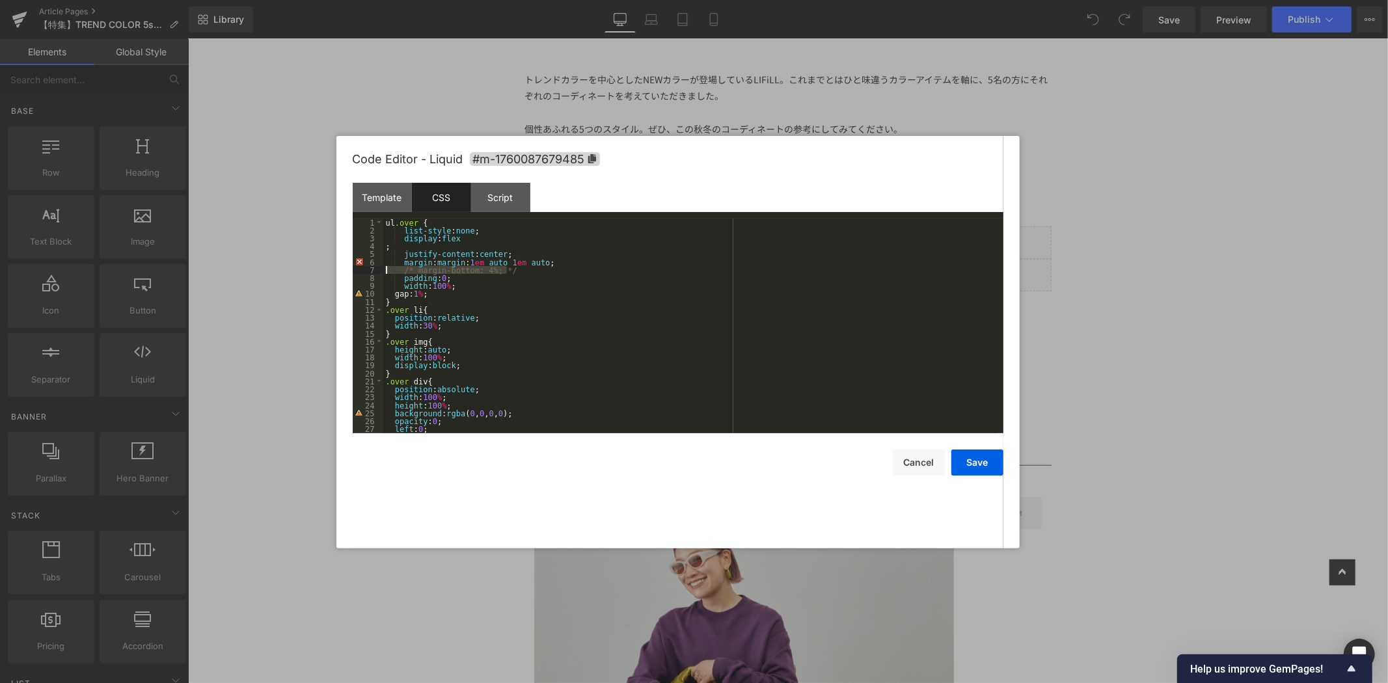
drag, startPoint x: 515, startPoint y: 269, endPoint x: 383, endPoint y: 268, distance: 132.7
click at [383, 268] on div "ul .over { list-style : none ; display : flex ; justify-content : center ; marg…" at bounding box center [690, 334] width 615 height 230
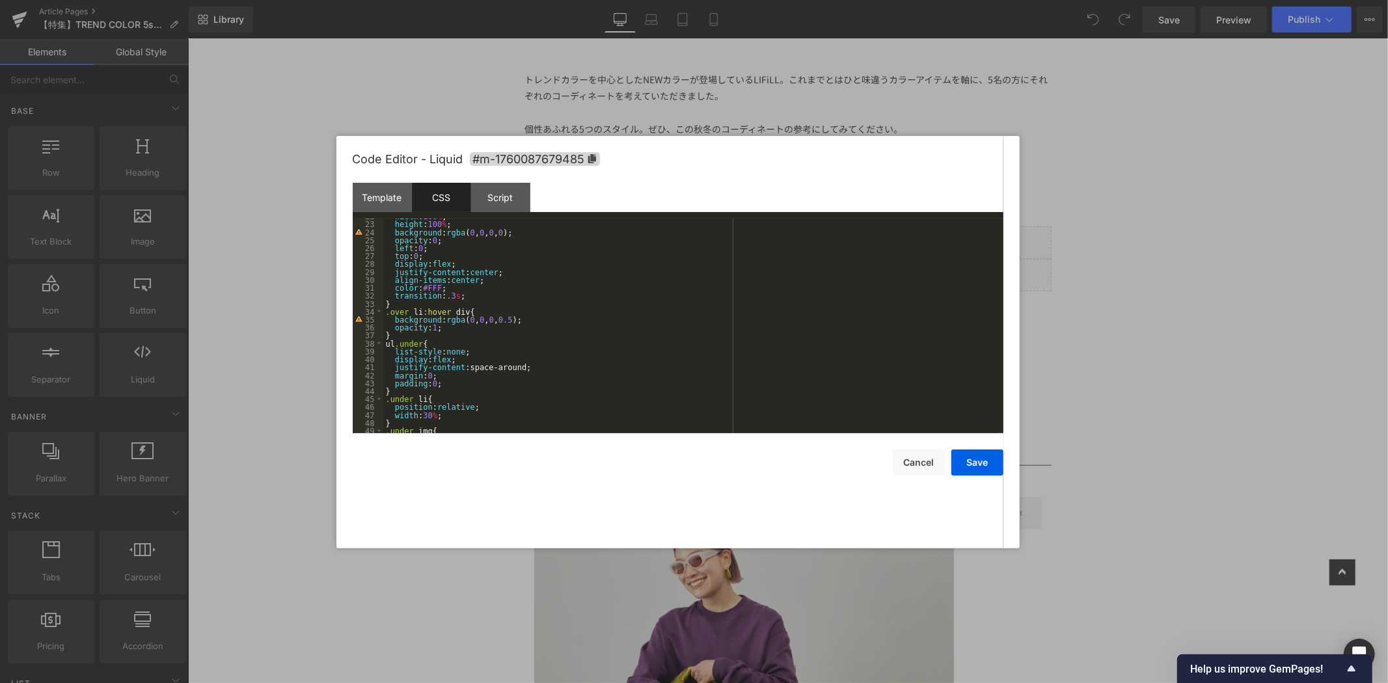
scroll to position [216, 0]
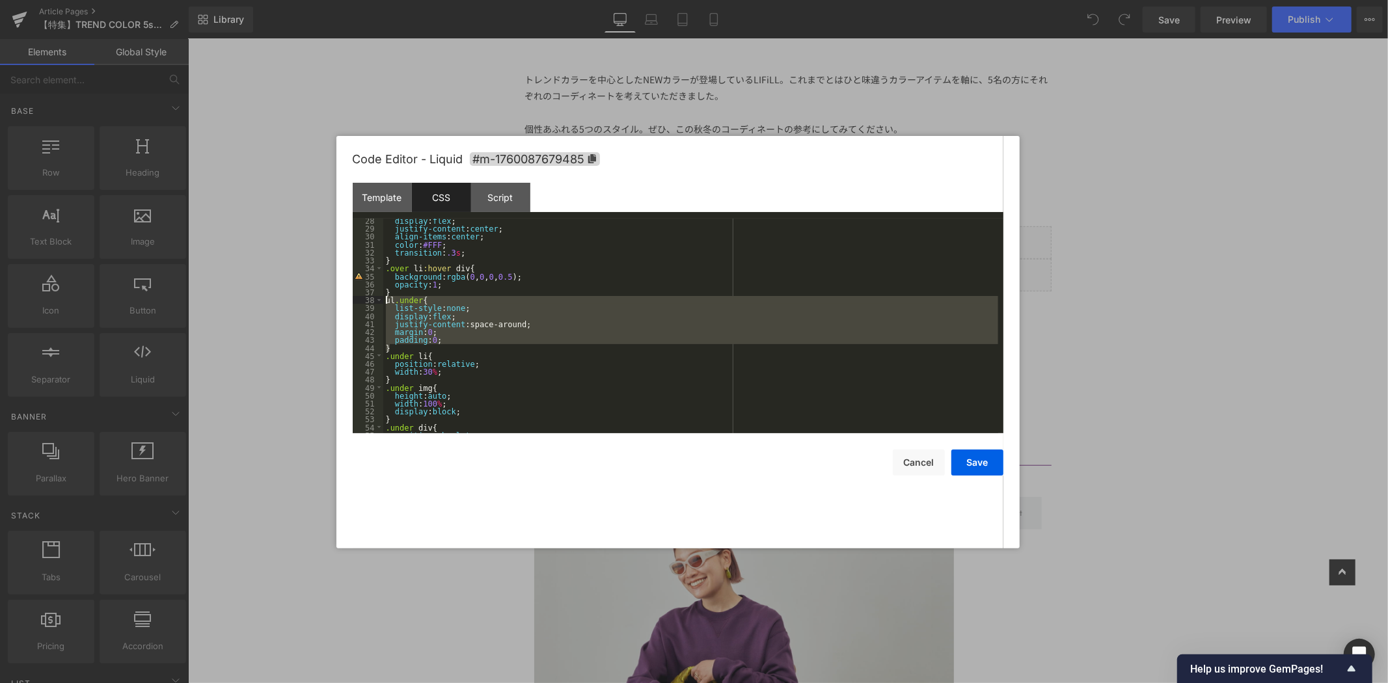
drag, startPoint x: 419, startPoint y: 349, endPoint x: 361, endPoint y: 298, distance: 77.4
click at [361, 298] on pre "28 29 30 31 32 33 34 35 36 37 38 39 40 41 42 43 44 45 46 47 48 49 50 51 52 53 5…" at bounding box center [678, 326] width 651 height 215
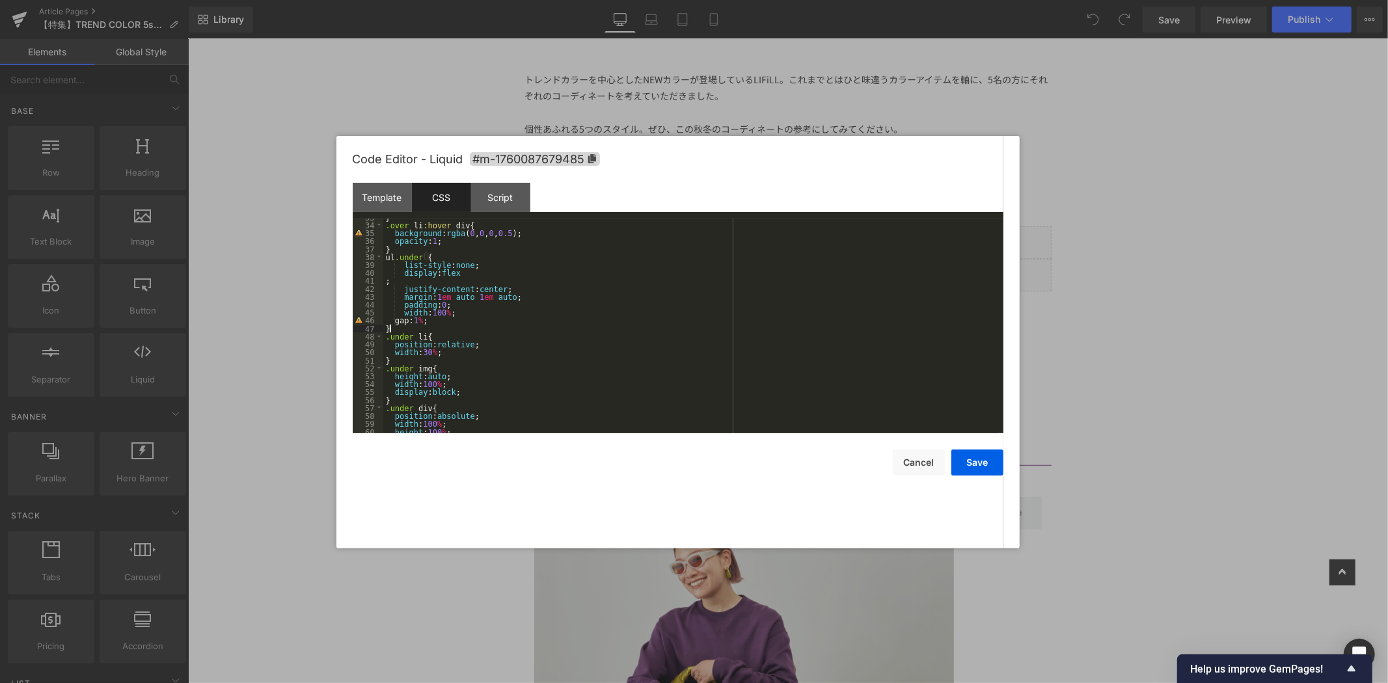
scroll to position [259, 0]
click at [403, 283] on div "} .over li :hover div { background : rgba ( 0 , 0 , 0 , 0.5 ); opacity : 1 ; } …" at bounding box center [690, 328] width 615 height 230
click at [472, 319] on div "} .over li :hover div { background : rgba ( 0 , 0 , 0 , 0.5 ); opacity : 1 ; } …" at bounding box center [690, 328] width 615 height 230
click at [483, 314] on div "} .over li :hover div { background : rgba ( 0 , 0 , 0 , 0.5 ); opacity : 1 ; } …" at bounding box center [690, 328] width 615 height 230
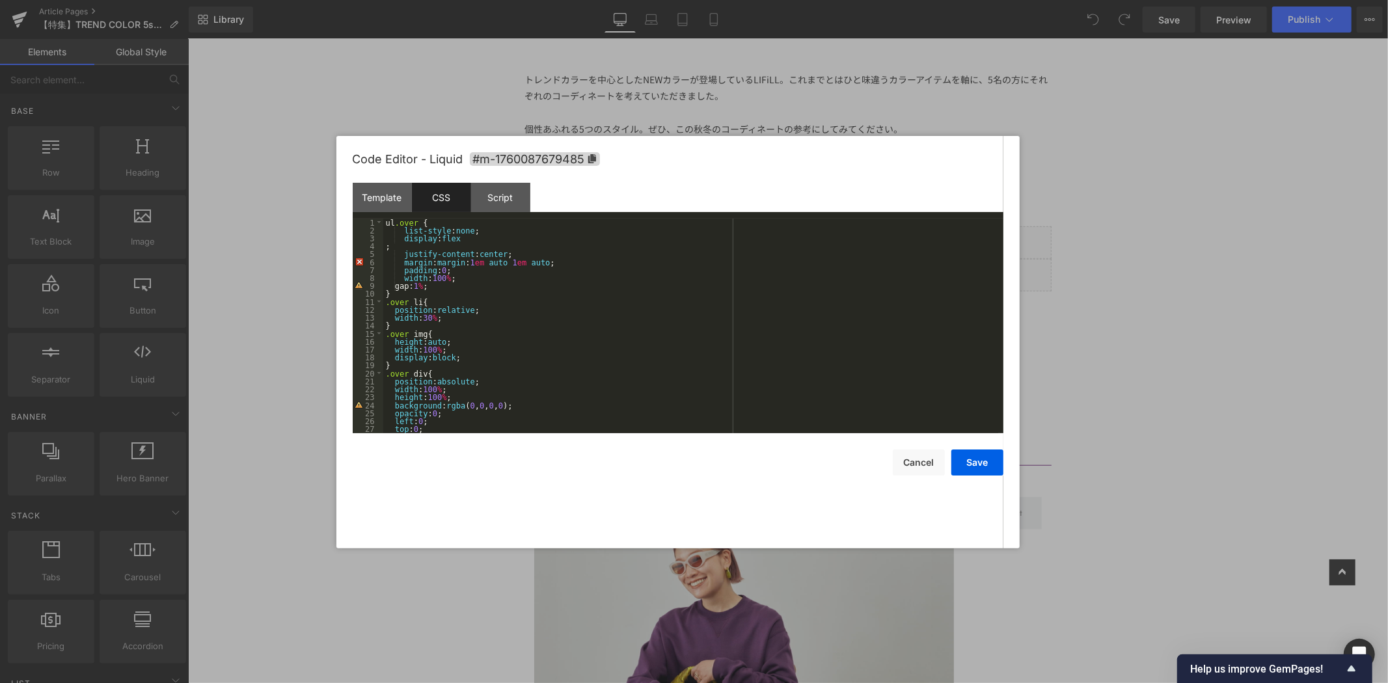
click at [387, 247] on div "ul .over { list-style : none ; display : flex ; justify-content : center ; marg…" at bounding box center [690, 334] width 615 height 230
click at [978, 470] on button "Save" at bounding box center [977, 463] width 52 height 26
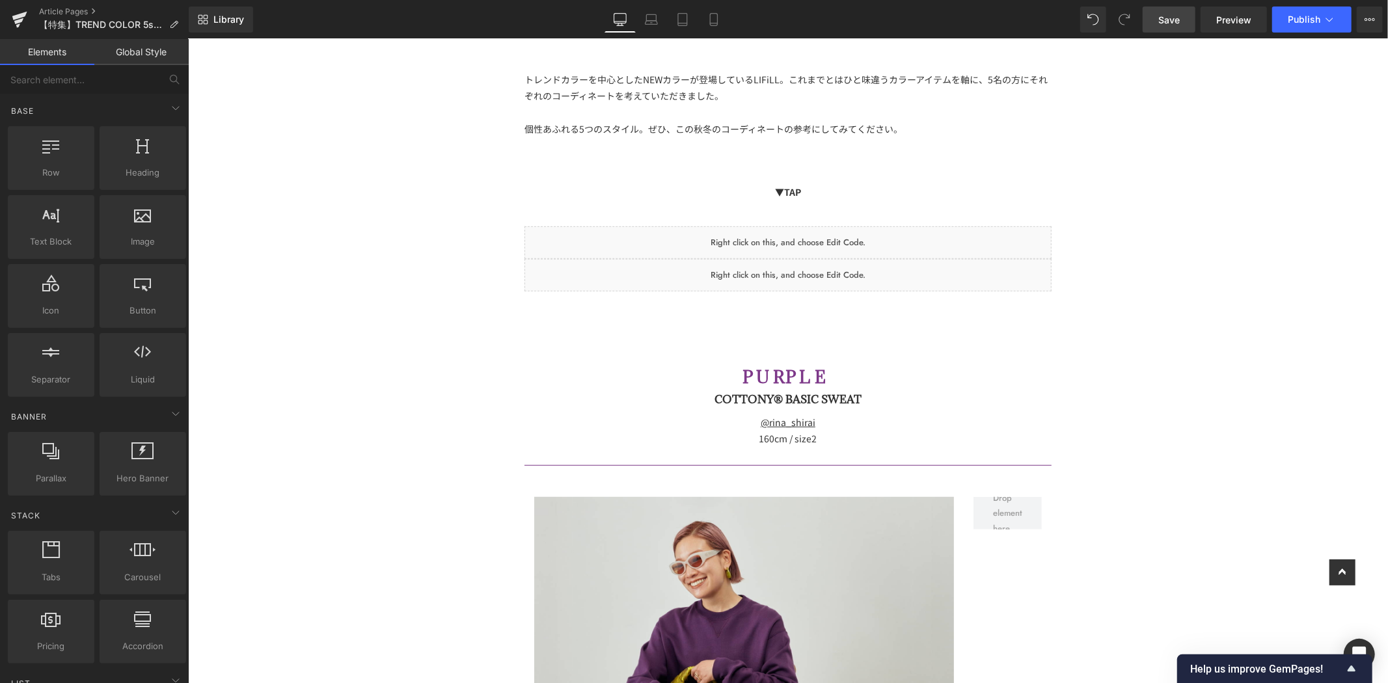
click at [1185, 23] on link "Save" at bounding box center [1168, 20] width 53 height 26
click at [1234, 20] on span "Preview" at bounding box center [1233, 20] width 35 height 14
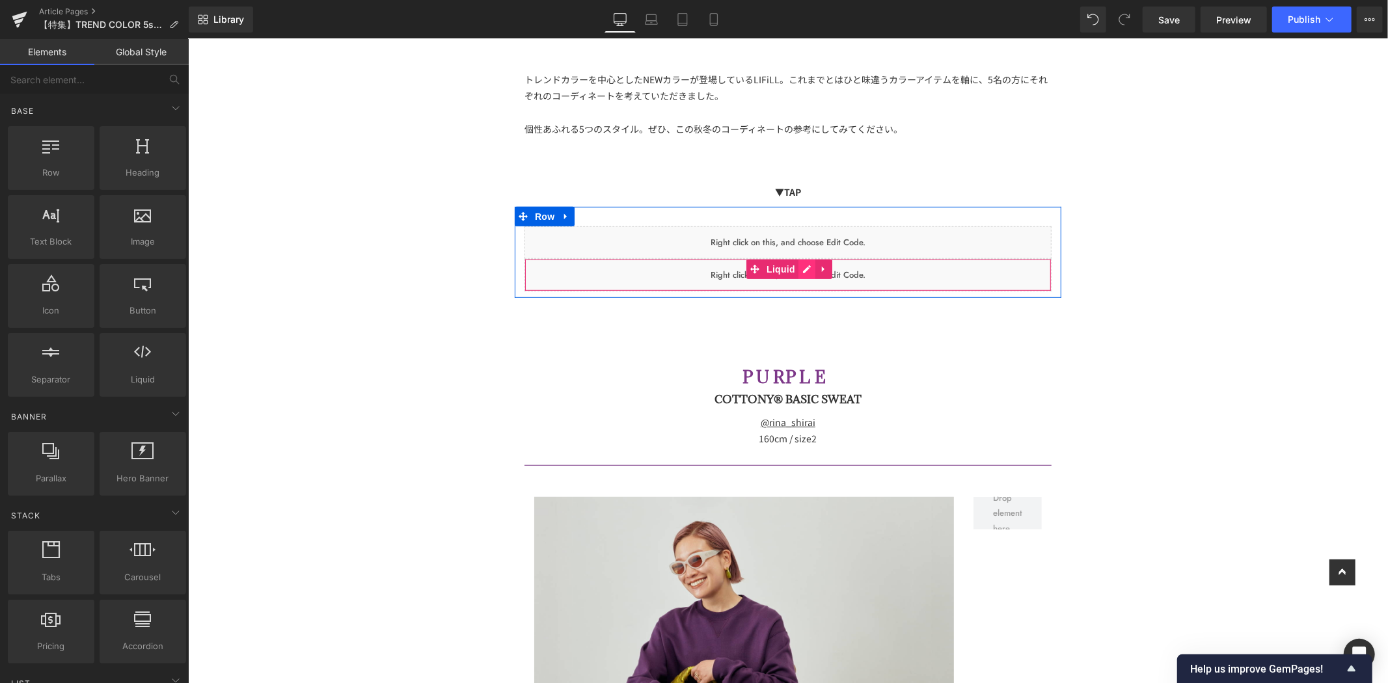
click at [801, 264] on icon at bounding box center [805, 269] width 9 height 10
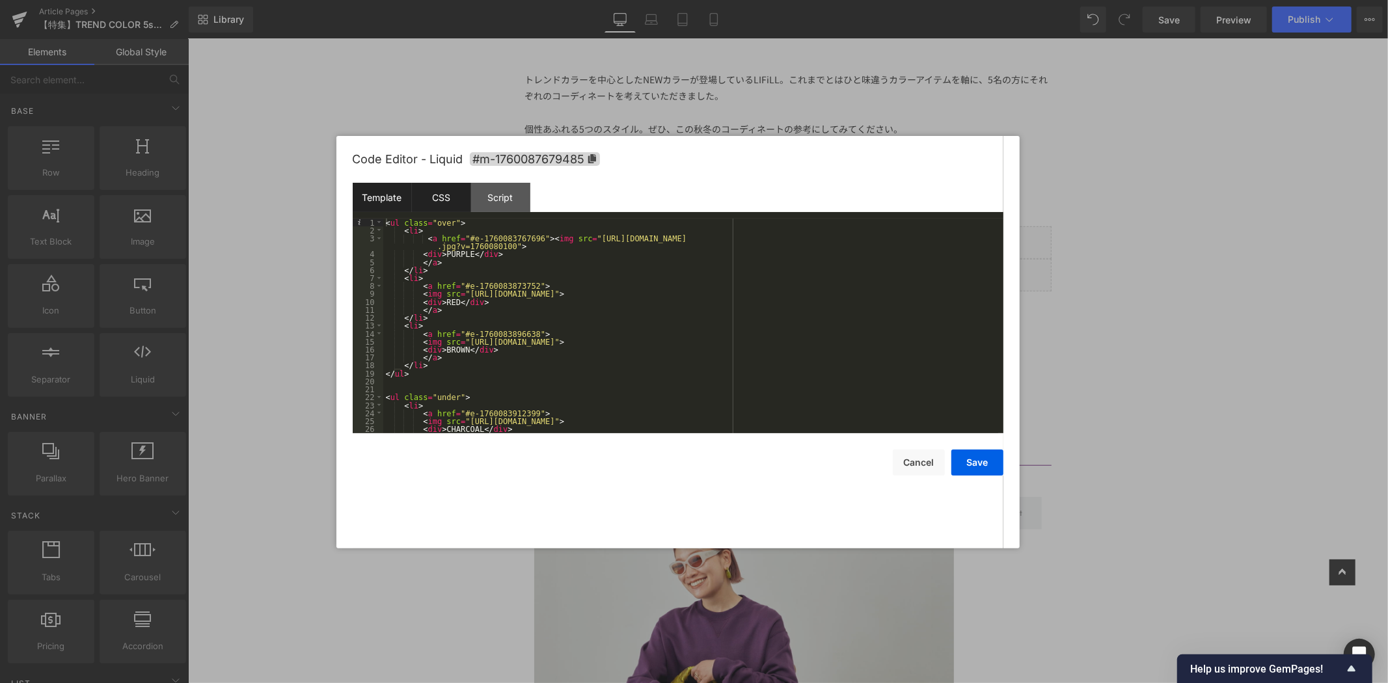
click at [437, 194] on div "CSS" at bounding box center [441, 197] width 59 height 29
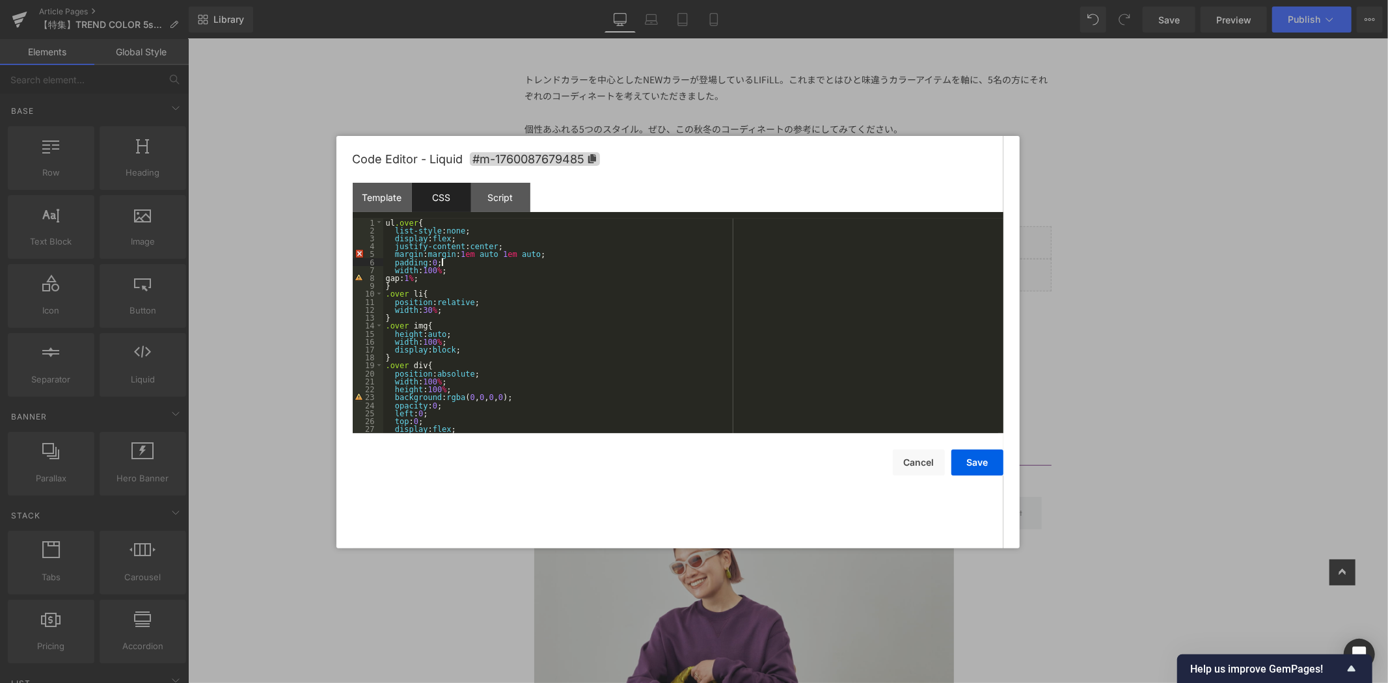
click at [511, 263] on div "ul .over { list-style : none ; display : flex ; justify-content : center ; marg…" at bounding box center [690, 334] width 615 height 230
click at [574, 257] on div "ul .over { list-style : none ; display : flex ; justify-content : center ; marg…" at bounding box center [690, 334] width 615 height 230
click at [547, 255] on div "ul .over { list-style : none ; display : flex ; justify-content : center ; marg…" at bounding box center [690, 334] width 615 height 230
click at [506, 255] on div "ul .over { list-style : none ; display : flex ; justify-content : center ; marg…" at bounding box center [690, 334] width 615 height 230
click at [466, 252] on div "ul .over { list-style : none ; display : flex ; justify-content : center ; marg…" at bounding box center [690, 334] width 615 height 230
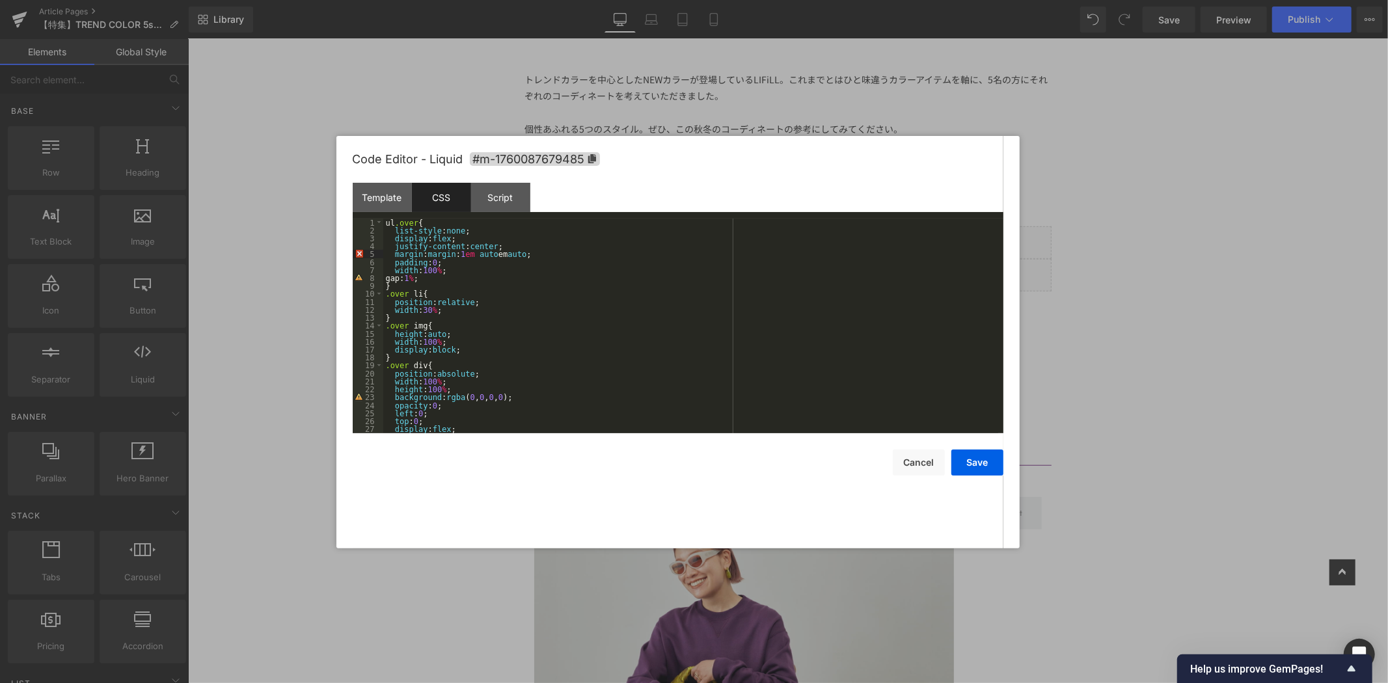
type textarea "３"
click at [982, 469] on button "Save" at bounding box center [977, 463] width 52 height 26
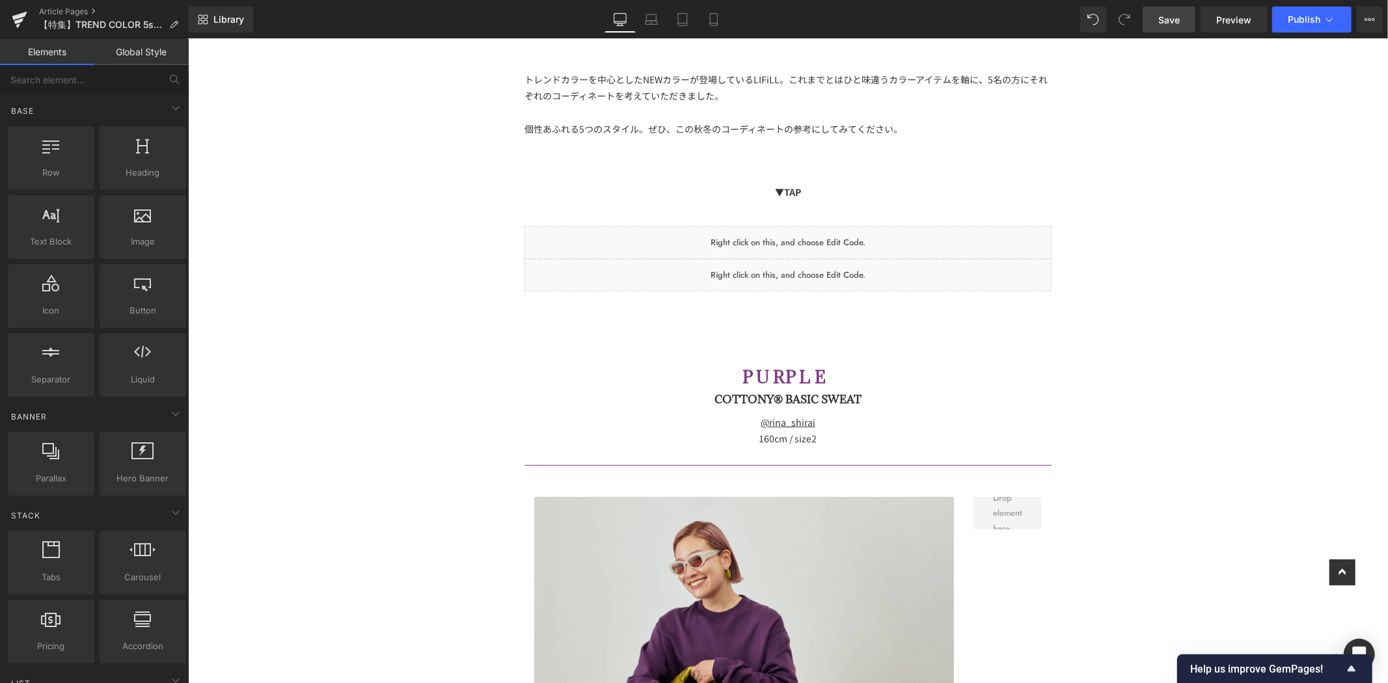
click at [1170, 21] on span "Save" at bounding box center [1168, 20] width 21 height 14
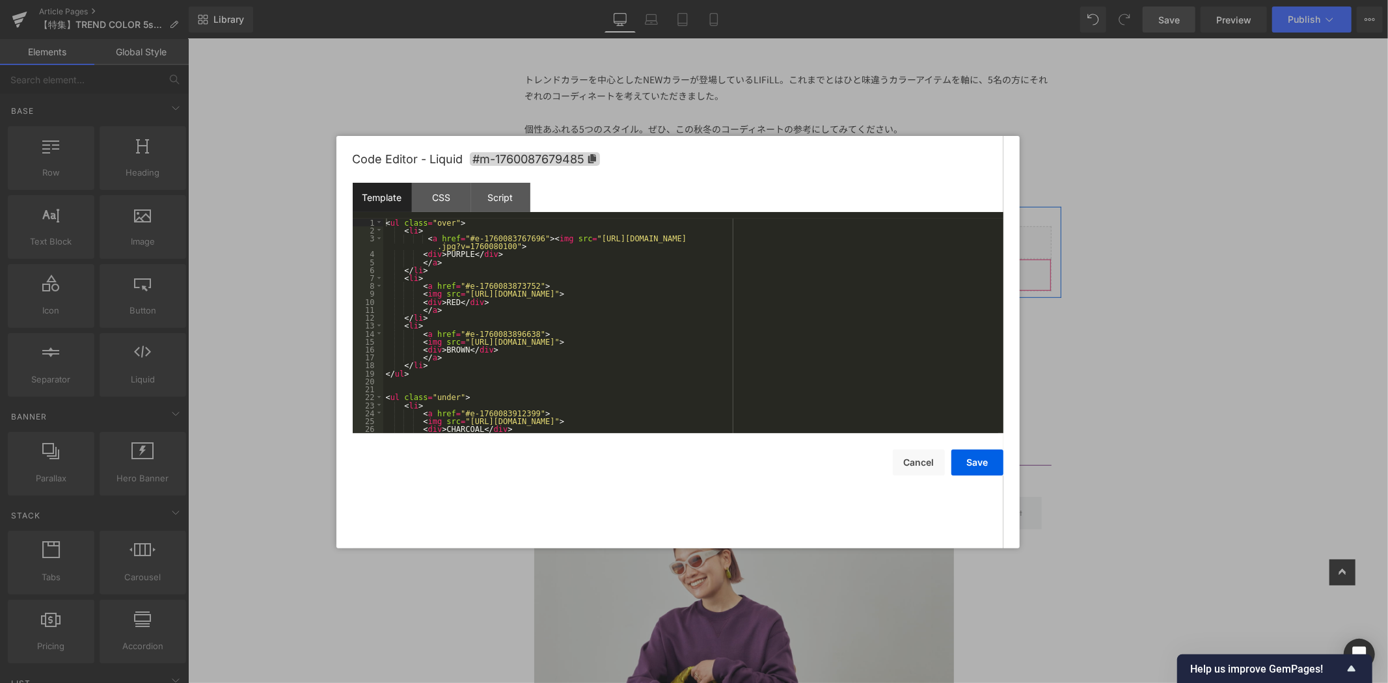
click at [798, 268] on link at bounding box center [806, 269] width 17 height 20
click at [451, 202] on div "CSS" at bounding box center [441, 197] width 59 height 29
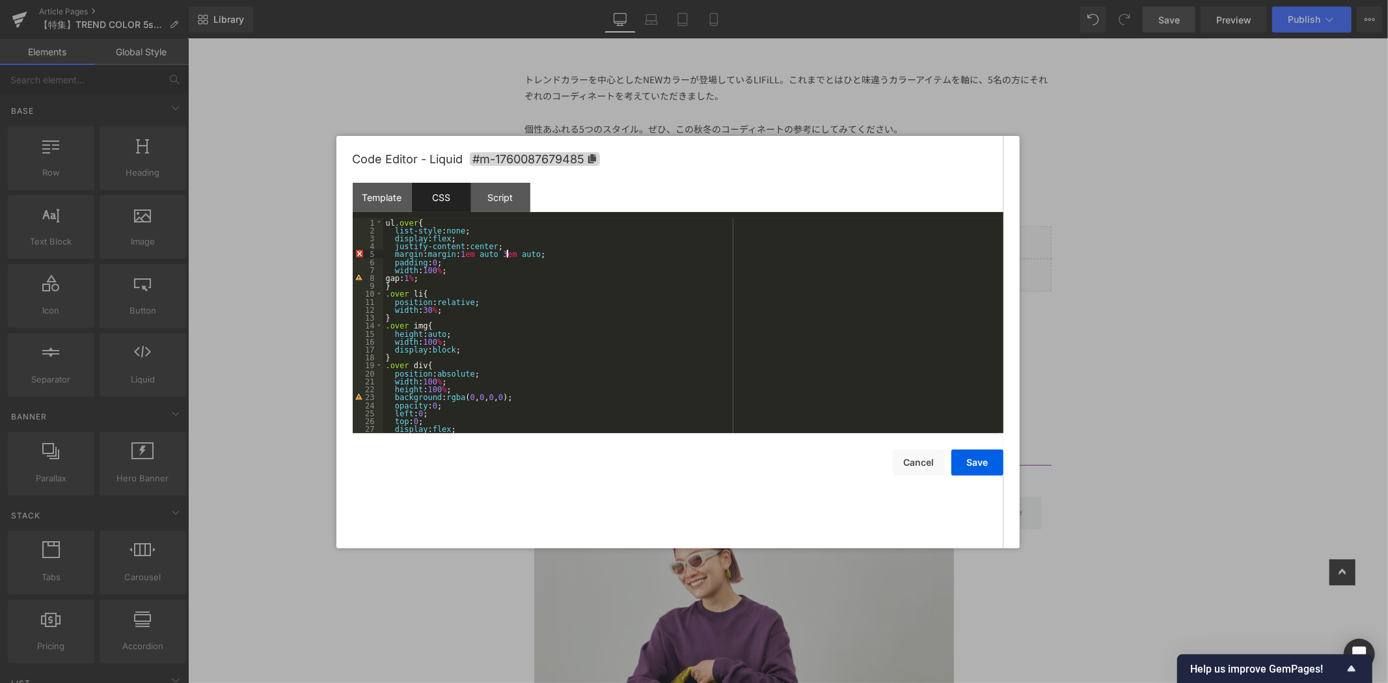
click at [506, 251] on div "ul .over { list-style : none ; display : flex ; justify-content : center ; marg…" at bounding box center [690, 334] width 615 height 230
click at [963, 454] on button "Save" at bounding box center [977, 463] width 52 height 26
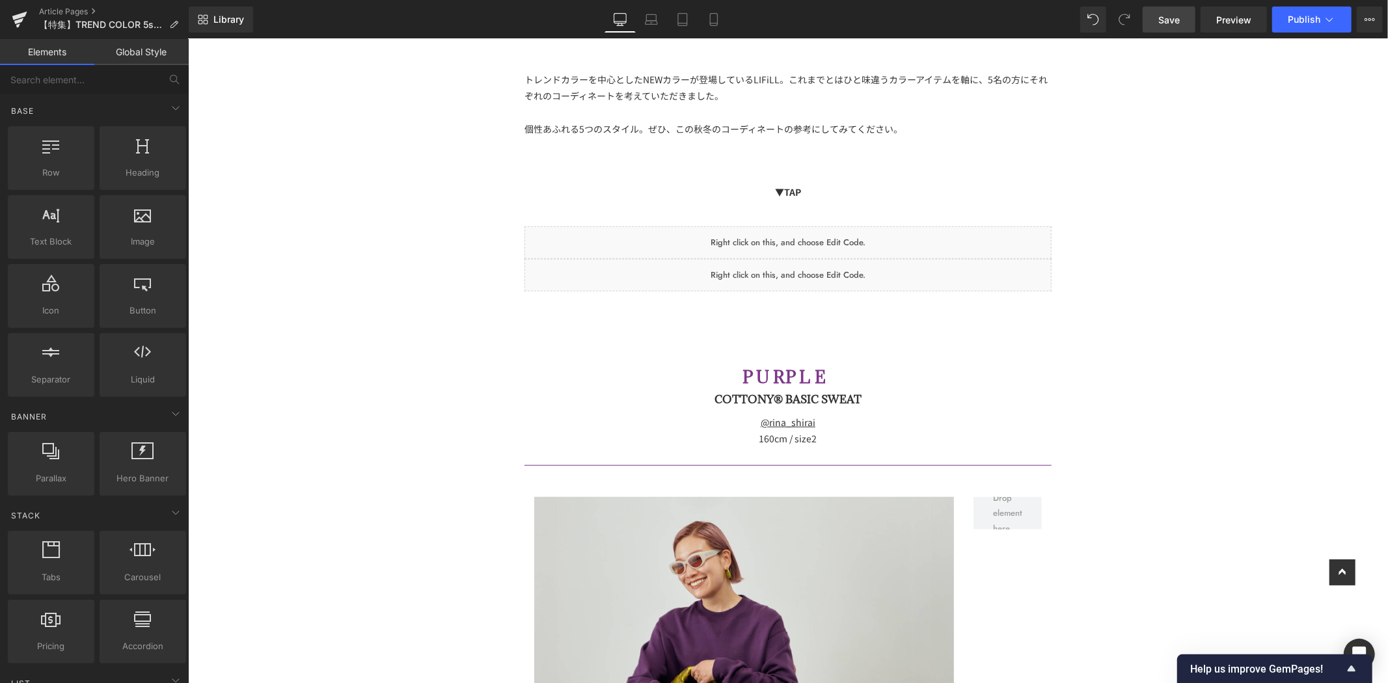
click at [1178, 14] on span "Save" at bounding box center [1168, 20] width 21 height 14
click at [800, 265] on icon at bounding box center [802, 269] width 7 height 8
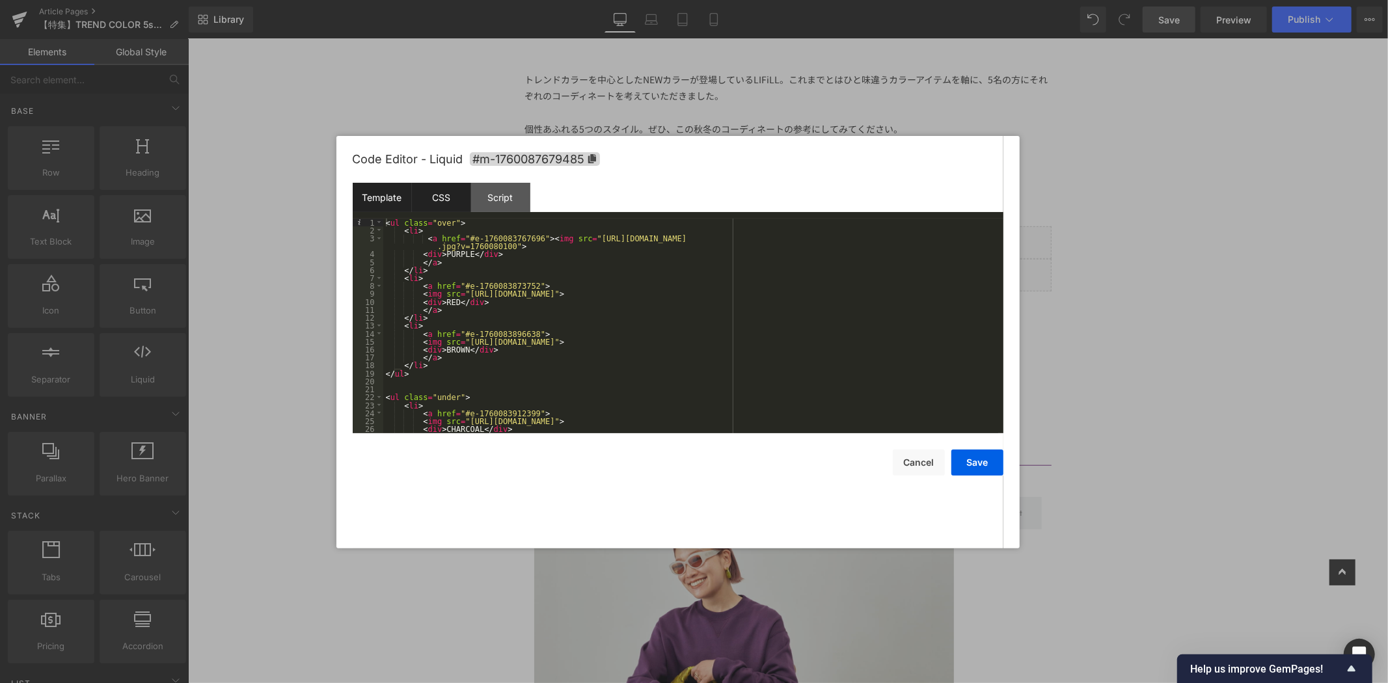
click at [432, 195] on div "CSS" at bounding box center [441, 197] width 59 height 29
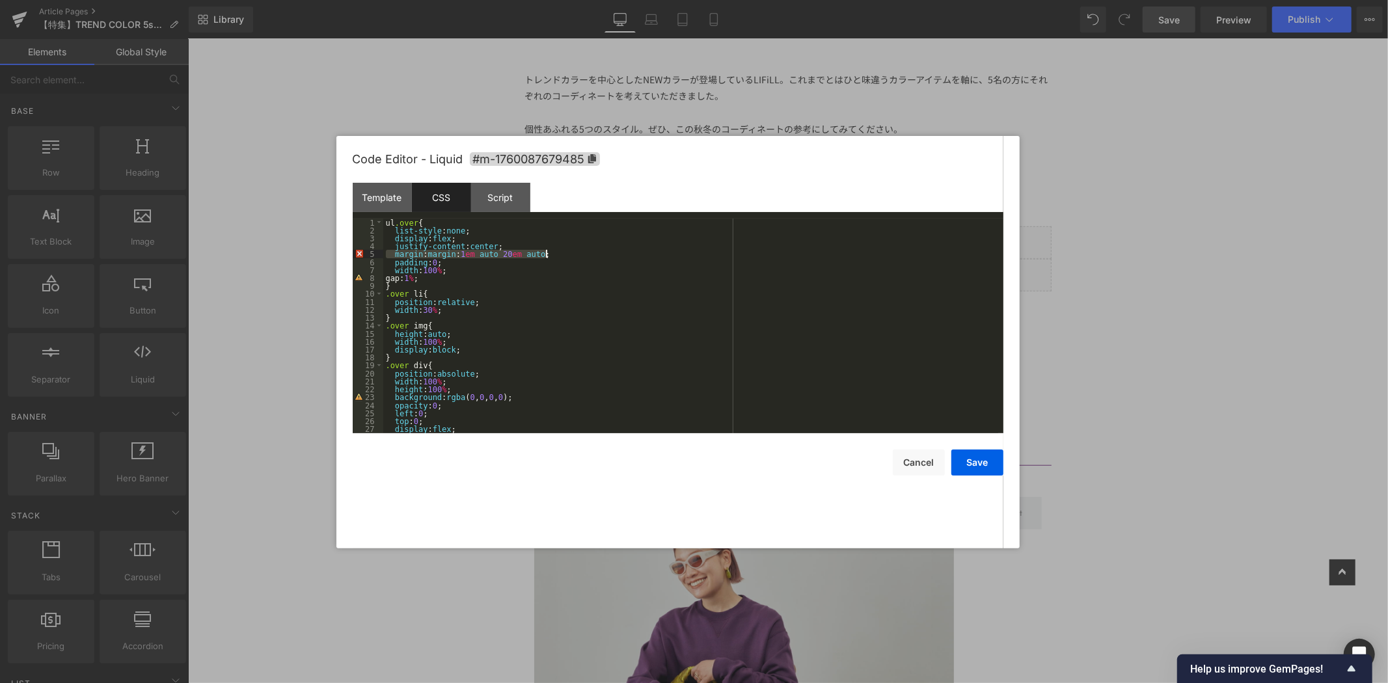
drag, startPoint x: 386, startPoint y: 255, endPoint x: 560, endPoint y: 256, distance: 173.7
click at [560, 256] on div "ul .over { list-style : none ; display : flex ; justify-content : center ; marg…" at bounding box center [690, 334] width 615 height 230
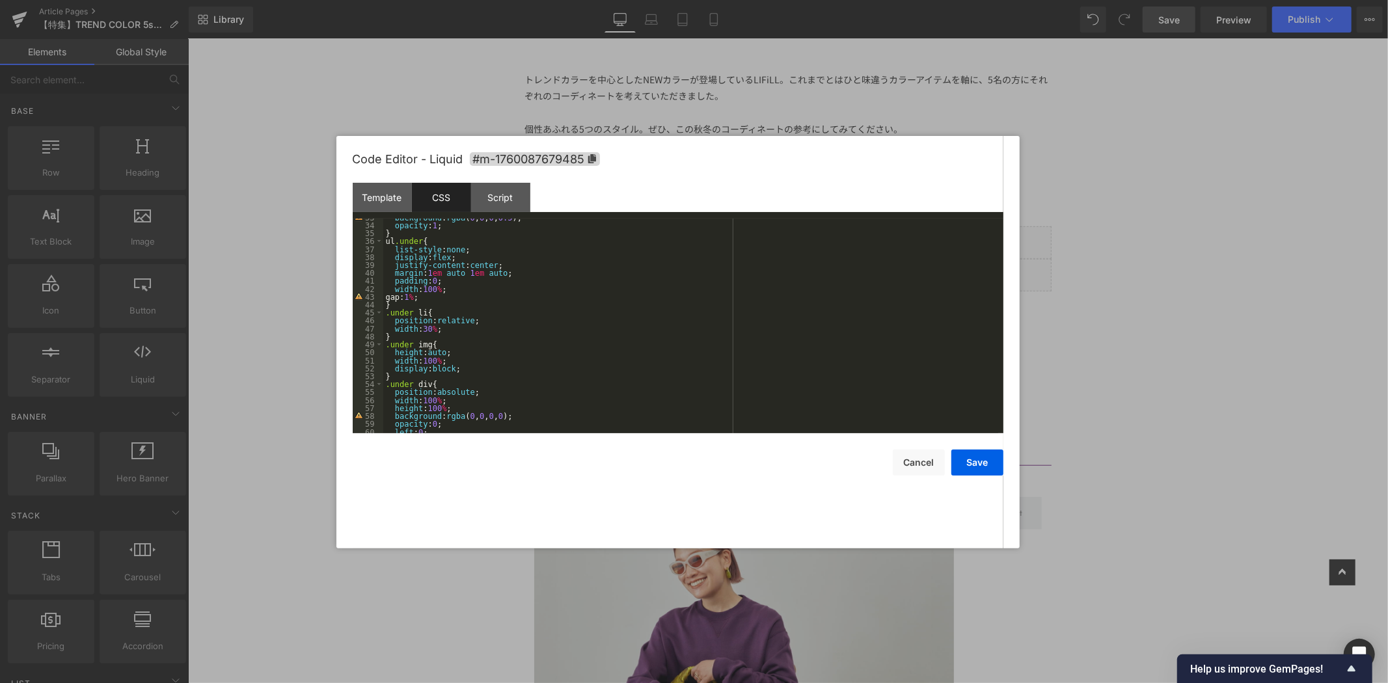
scroll to position [216, 0]
drag, startPoint x: 527, startPoint y: 314, endPoint x: 363, endPoint y: 314, distance: 163.9
click at [363, 314] on pre "28 29 30 31 32 33 34 35 36 37 38 39 40 41 42 43 44 45 46 47 48 49 50 51 52 53 5…" at bounding box center [678, 326] width 651 height 215
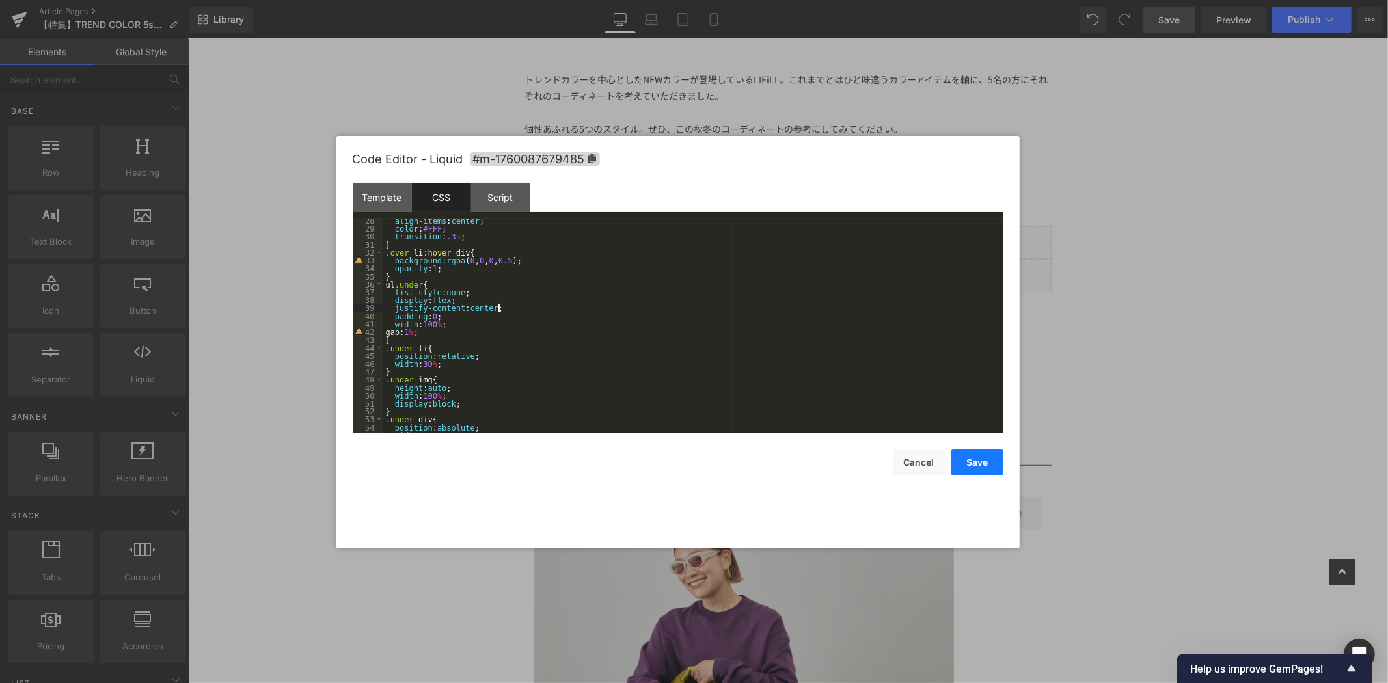
click at [970, 463] on button "Save" at bounding box center [977, 463] width 52 height 26
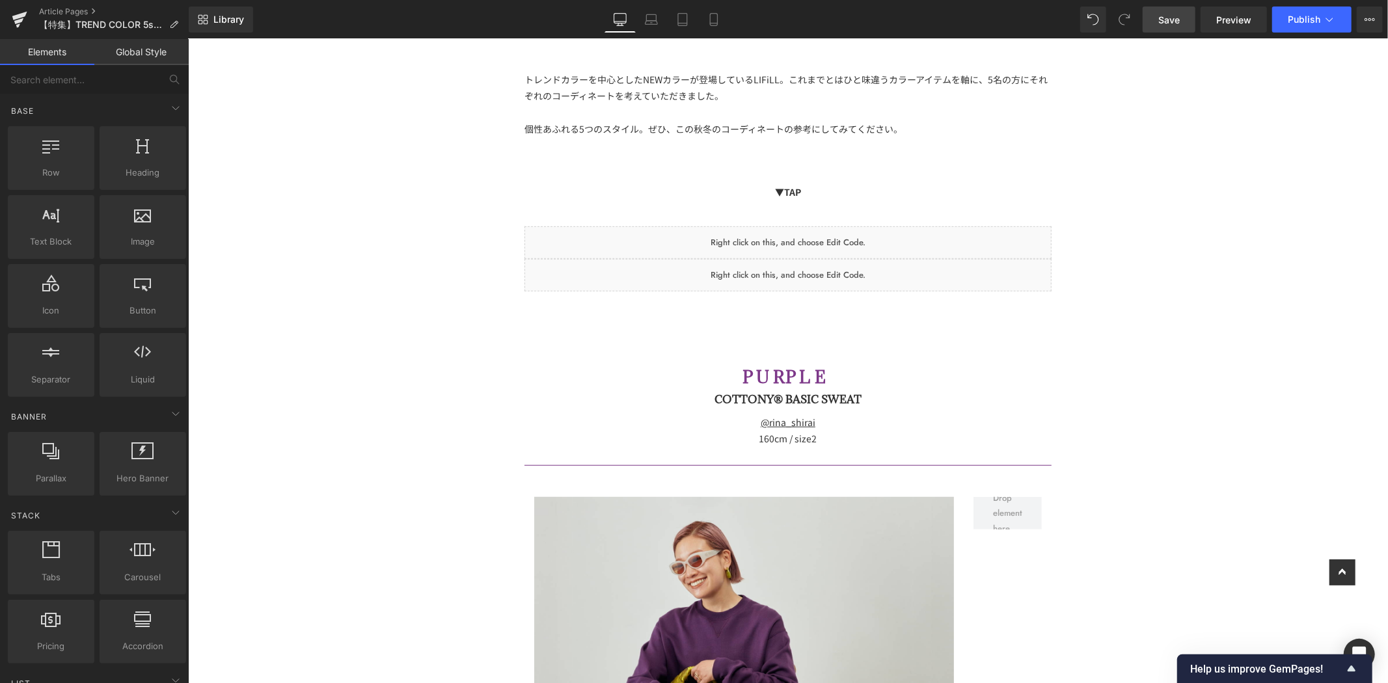
click at [1171, 29] on link "Save" at bounding box center [1168, 20] width 53 height 26
click at [1233, 20] on span "Preview" at bounding box center [1233, 20] width 35 height 14
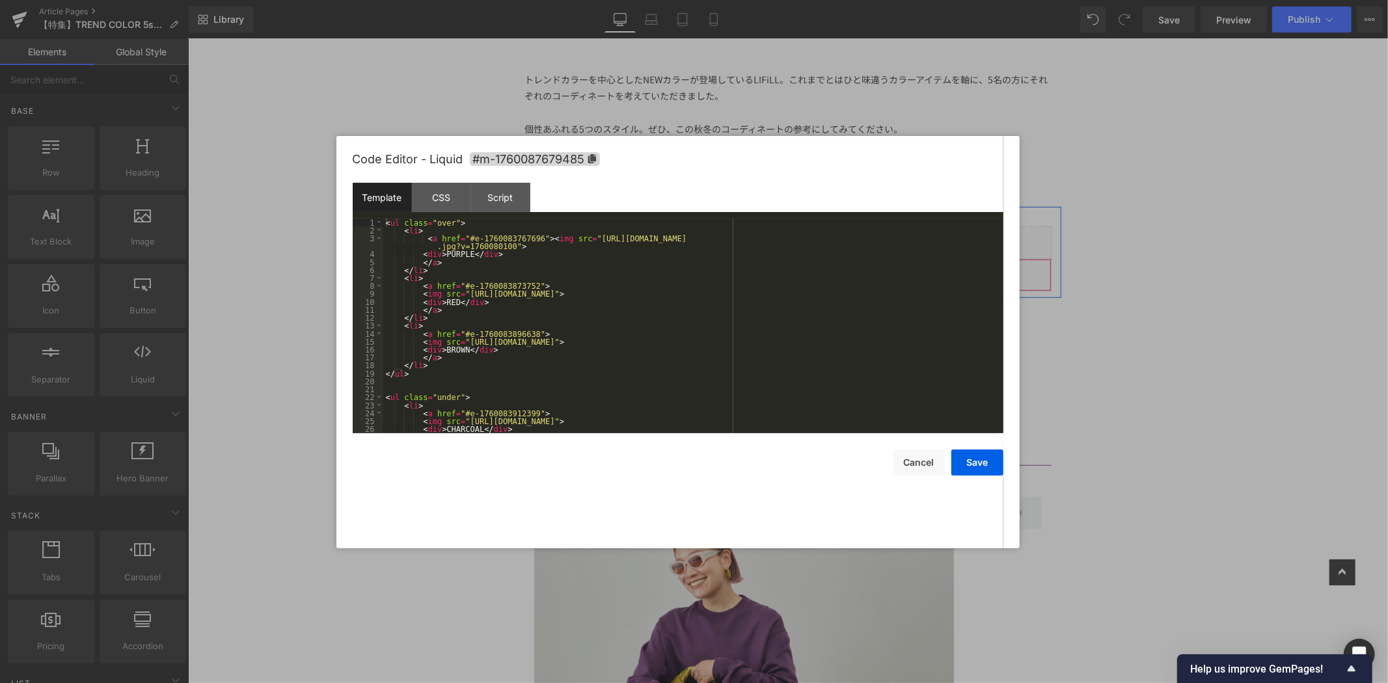
click at [801, 264] on icon at bounding box center [805, 269] width 9 height 10
click at [431, 189] on div "CSS" at bounding box center [441, 197] width 59 height 29
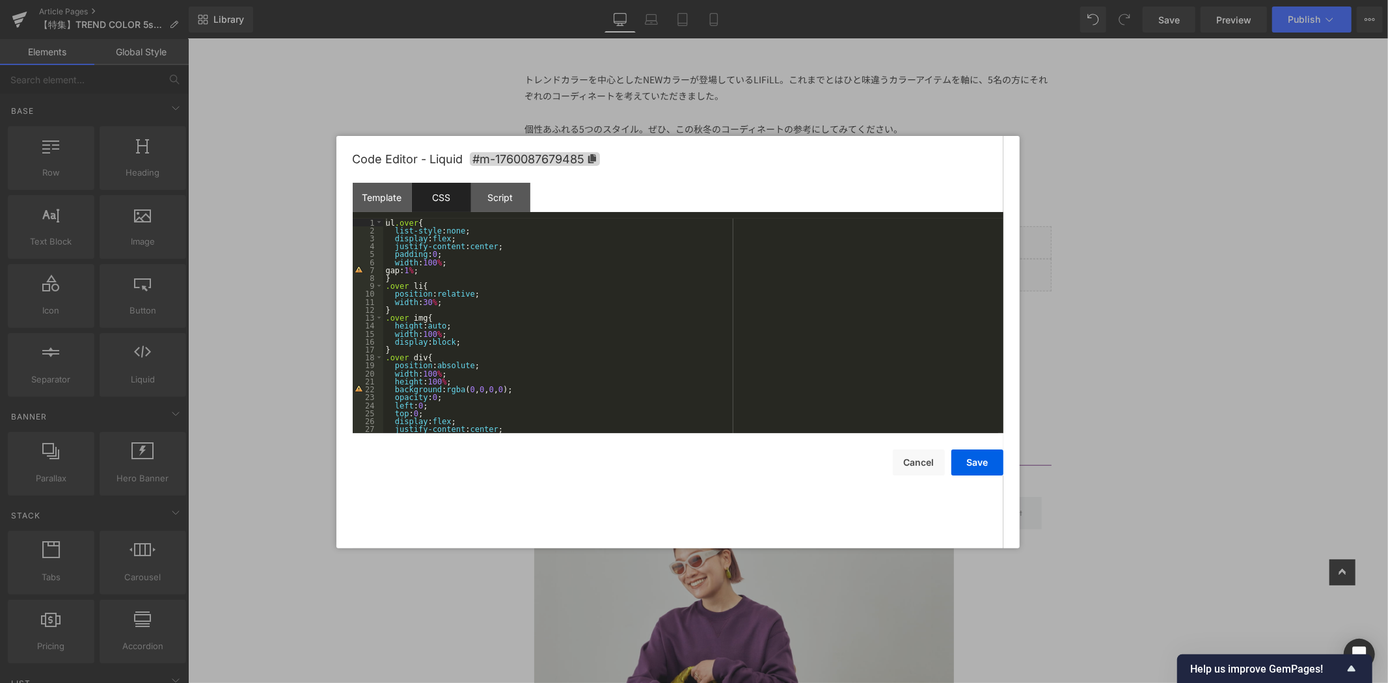
click at [539, 255] on div "ul .over { list-style : none ; display : flex ; justify-content : center ; padd…" at bounding box center [690, 334] width 615 height 230
click at [549, 252] on div "ul .over { list-style : none ; display : flex ; justify-content : center ; padd…" at bounding box center [690, 334] width 615 height 230
click at [474, 255] on div "ul .over { list-style : none ; display : flex ; justify-content : center ; padd…" at bounding box center [690, 334] width 615 height 230
click at [517, 247] on div "ul .over { list-style : none ; display : flex ; justify-content : center ; padd…" at bounding box center [690, 334] width 615 height 230
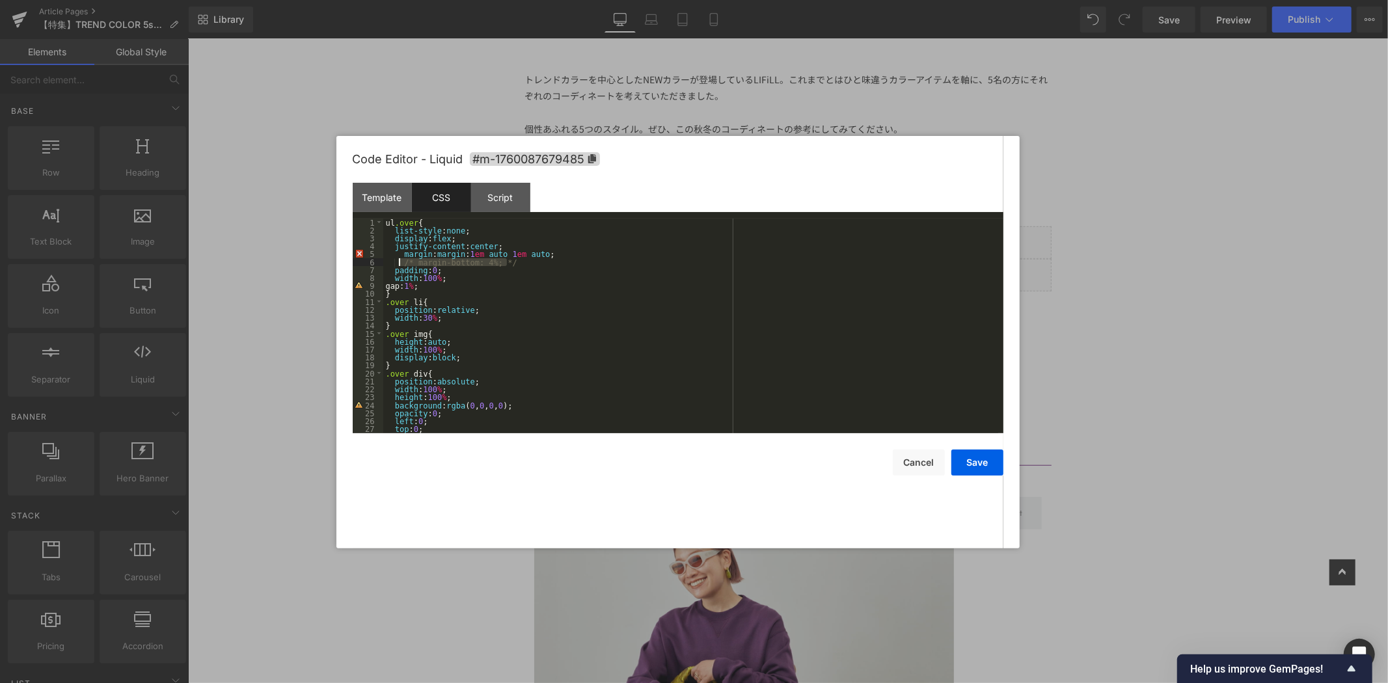
click at [399, 264] on div "ul .over { list-style : none ; display : flex ; justify-content : center ; marg…" at bounding box center [690, 334] width 615 height 230
click at [412, 259] on div "ul .over { list-style : none ; display : flex ; justify-content : center ; marg…" at bounding box center [690, 326] width 615 height 215
drag, startPoint x: 412, startPoint y: 258, endPoint x: 450, endPoint y: 265, distance: 39.0
click at [450, 265] on div "ul .over { list-style : none ; display : flex ; justify-content : center ; marg…" at bounding box center [690, 334] width 615 height 230
click at [444, 264] on div "ul .over { list-style : none ; display : flex ; justify-content : center ; marg…" at bounding box center [690, 326] width 615 height 215
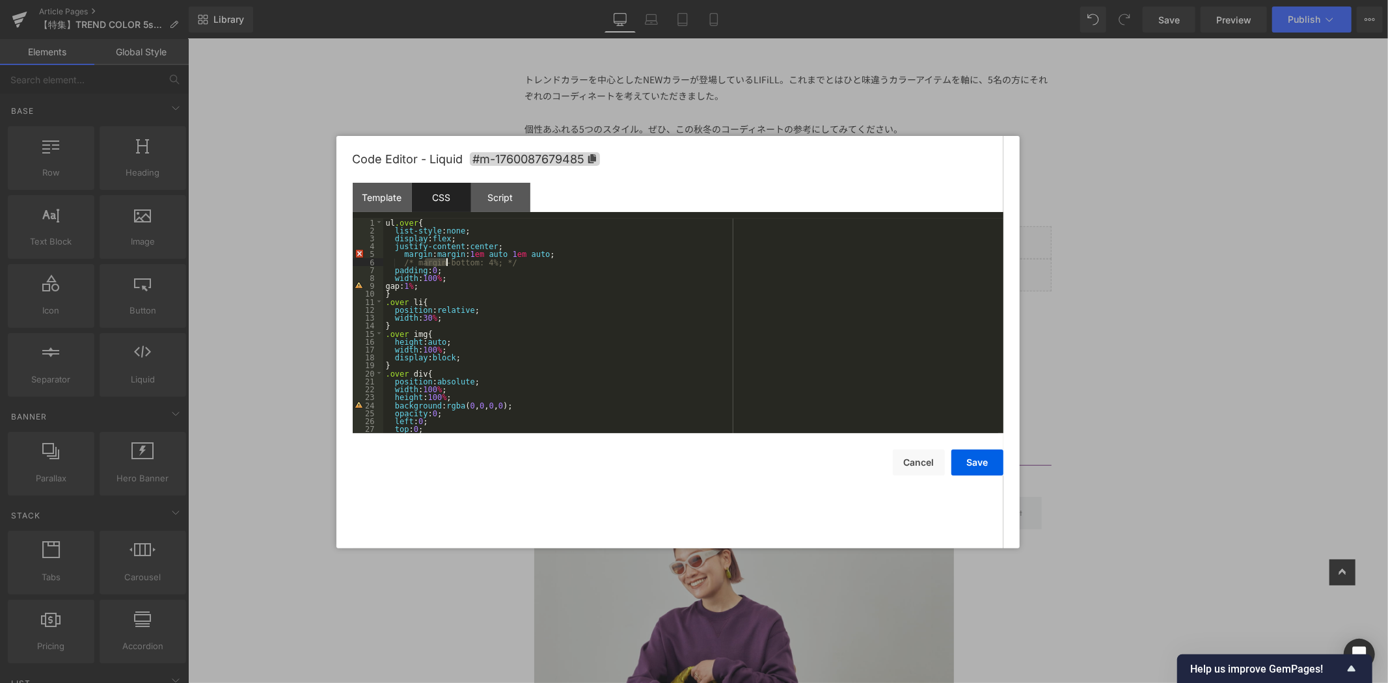
click at [537, 265] on div "ul .over { list-style : none ; display : flex ; justify-content : center ; marg…" at bounding box center [690, 334] width 615 height 230
click at [505, 263] on div "ul .over { list-style : none ; display : flex ; justify-content : center ; marg…" at bounding box center [690, 326] width 615 height 215
drag, startPoint x: 511, startPoint y: 261, endPoint x: 379, endPoint y: 264, distance: 132.8
click at [379, 264] on pre "1 2 3 4 5 6 7 8 9 10 11 12 13 14 15 16 17 18 19 20 21 22 23 24 25 26 27 28 ul .…" at bounding box center [678, 326] width 651 height 215
click at [435, 254] on div "ul .over { list-style : none ; display : flex ; justify-content : center ; marg…" at bounding box center [690, 334] width 615 height 230
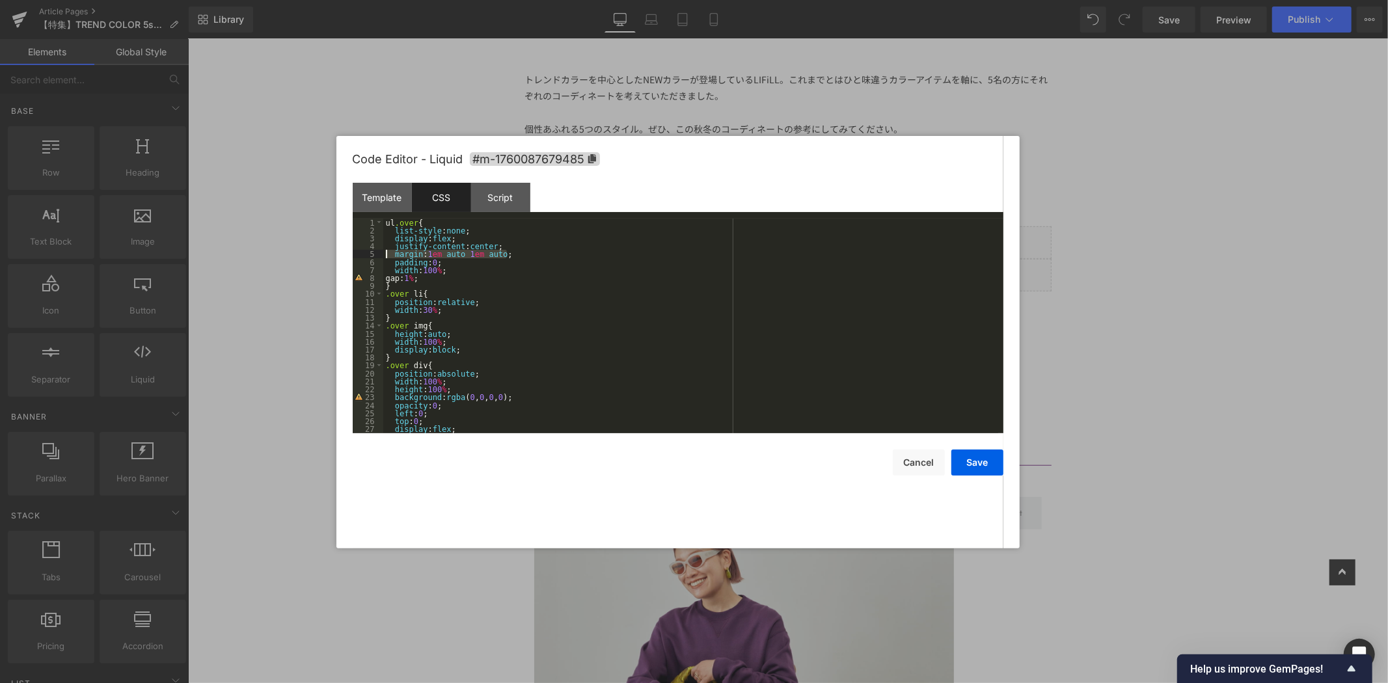
drag, startPoint x: 529, startPoint y: 255, endPoint x: 376, endPoint y: 254, distance: 152.9
click at [376, 254] on pre "1 2 3 4 5 6 7 8 9 10 11 12 13 14 15 16 17 18 19 20 21 22 23 24 25 26 27 28 ul .…" at bounding box center [678, 326] width 651 height 215
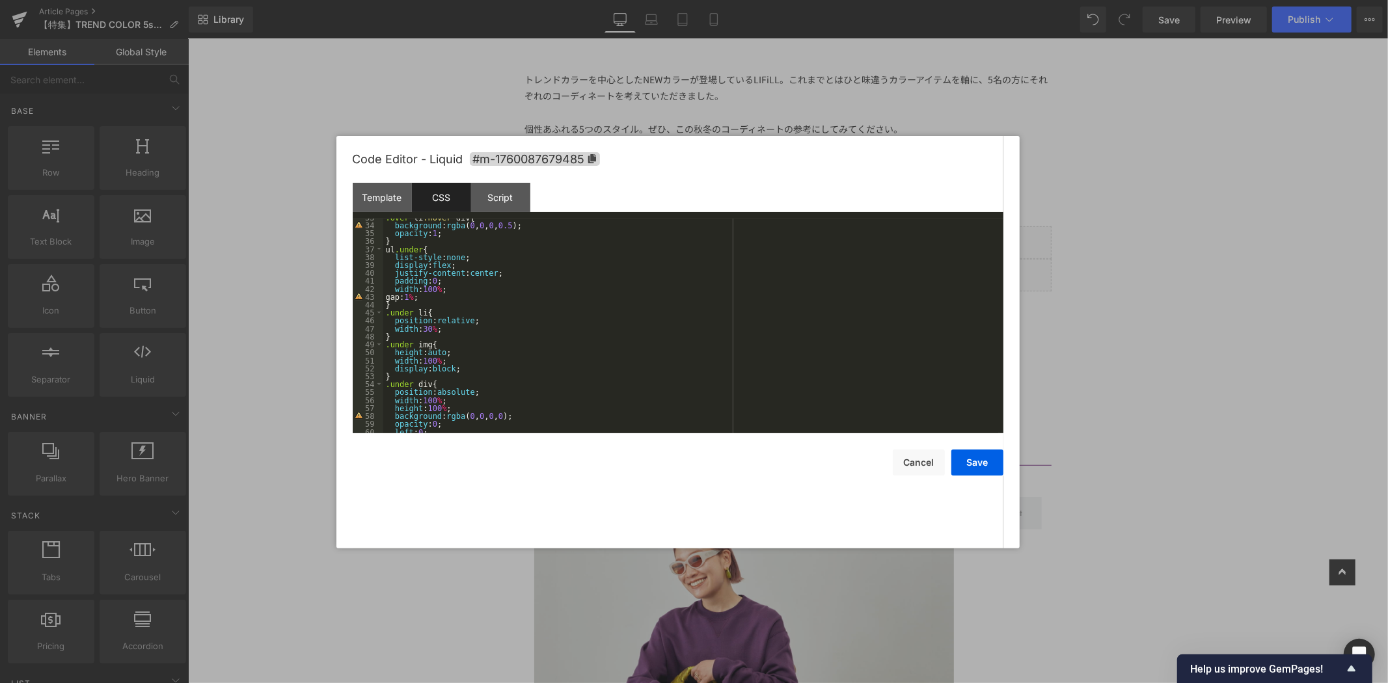
scroll to position [216, 0]
click at [522, 312] on div "justify-content : center ; align-items : center ; color : #FFF ; transition : .…" at bounding box center [690, 332] width 615 height 230
click at [526, 320] on div "justify-content : center ; align-items : center ; color : #FFF ; transition : .…" at bounding box center [690, 332] width 615 height 230
click at [399, 327] on div "justify-content : center ; align-items : center ; color : #FFF ; transition : .…" at bounding box center [690, 332] width 615 height 230
click at [993, 459] on button "Save" at bounding box center [977, 463] width 52 height 26
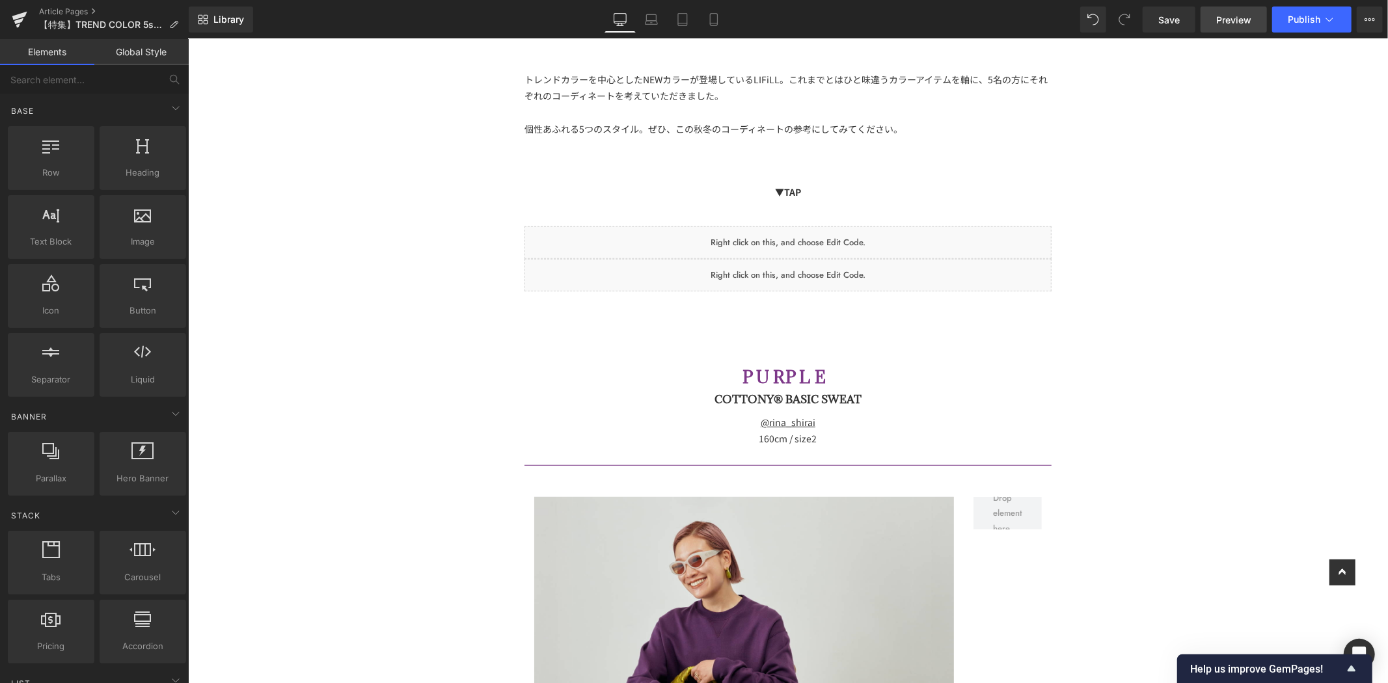
drag, startPoint x: 1172, startPoint y: 23, endPoint x: 1238, endPoint y: 18, distance: 65.9
click at [1172, 23] on span "Save" at bounding box center [1168, 20] width 21 height 14
click at [1232, 18] on span "Preview" at bounding box center [1233, 20] width 35 height 14
click at [1258, 10] on link "Preview" at bounding box center [1233, 20] width 66 height 26
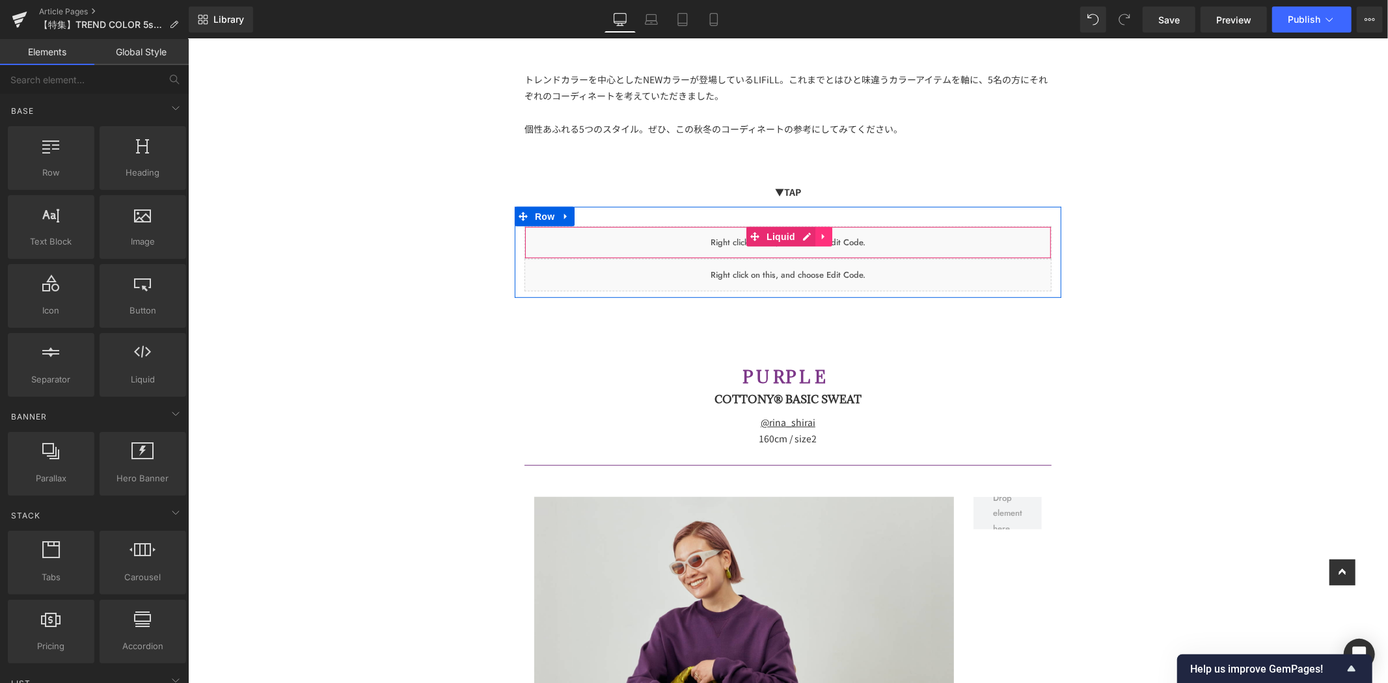
click at [823, 230] on link at bounding box center [823, 236] width 17 height 20
click at [829, 232] on icon at bounding box center [831, 236] width 9 height 9
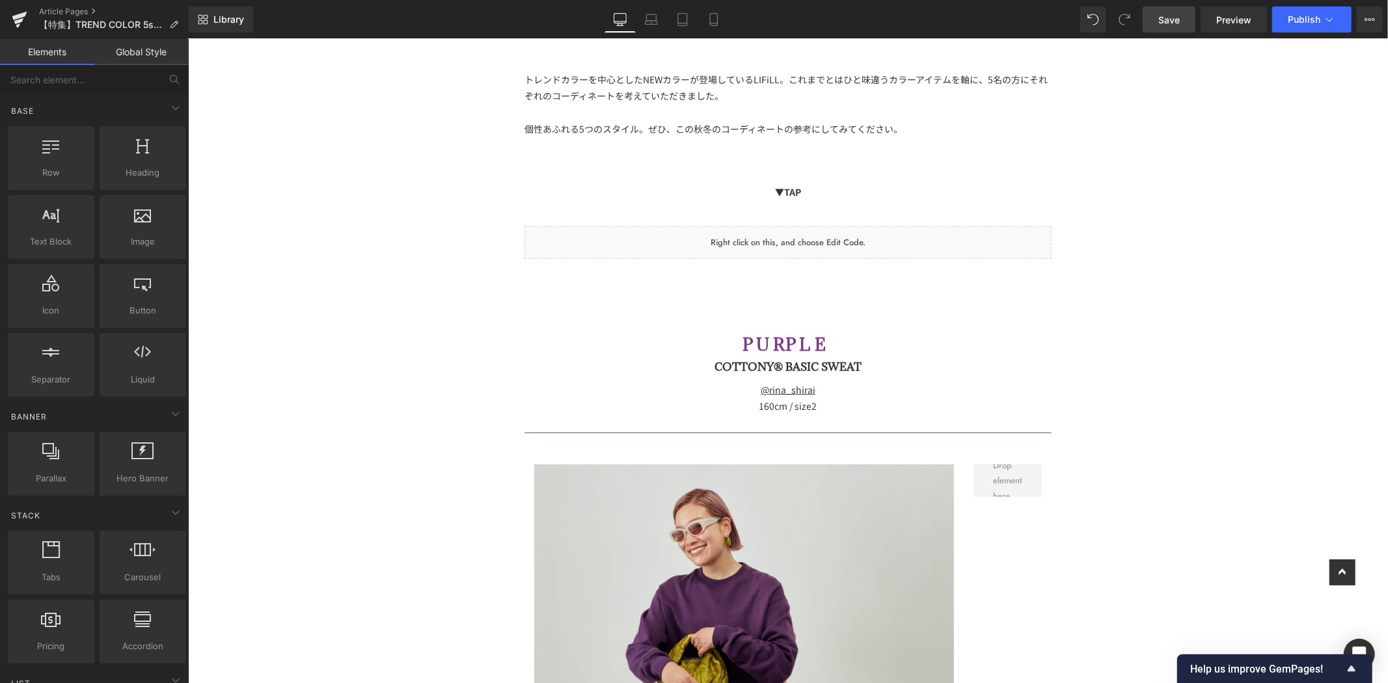
click at [1176, 7] on link "Save" at bounding box center [1168, 20] width 53 height 26
click at [1227, 23] on span "Preview" at bounding box center [1233, 20] width 35 height 14
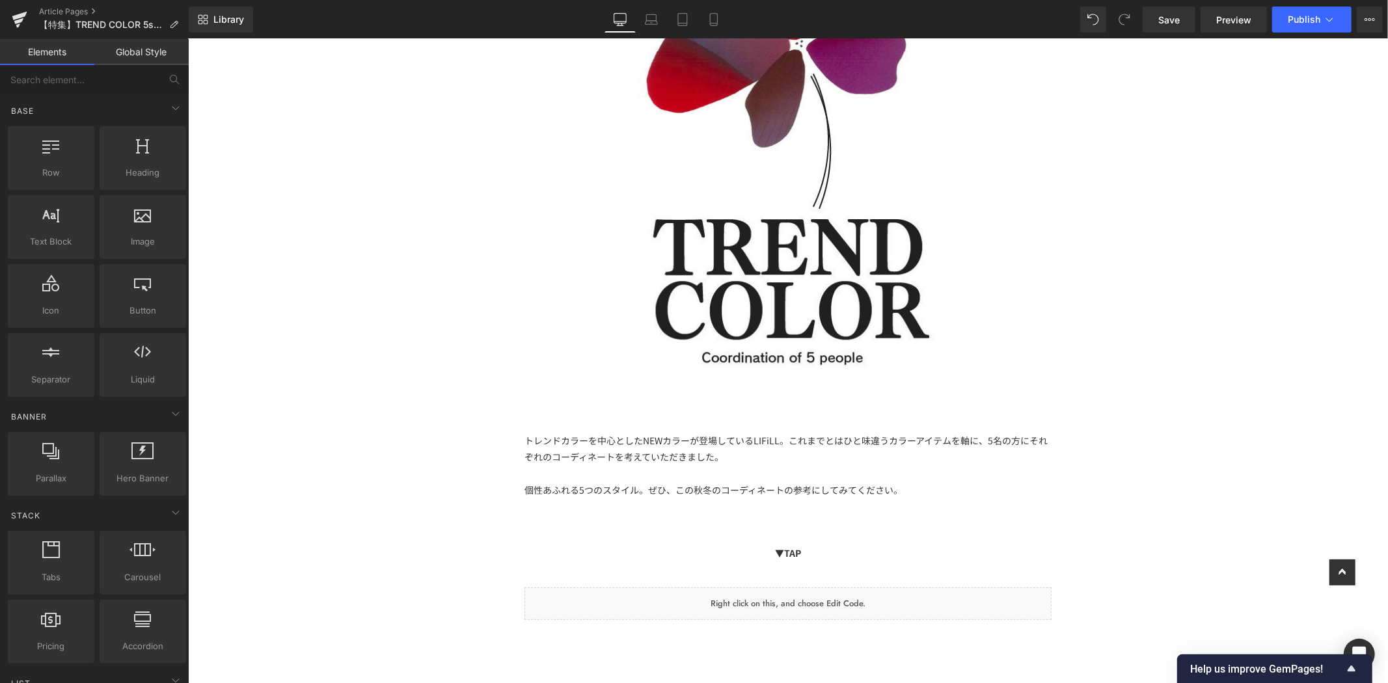
scroll to position [505, 0]
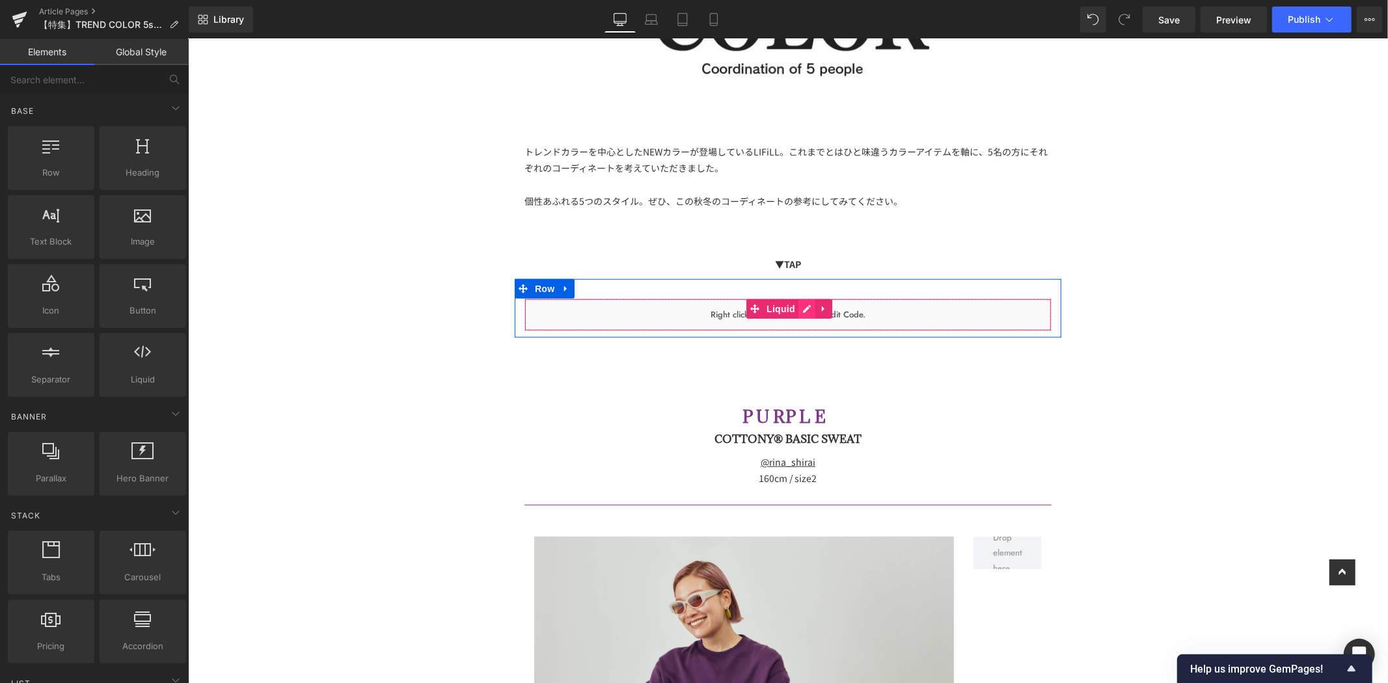
click at [802, 304] on icon at bounding box center [806, 308] width 8 height 8
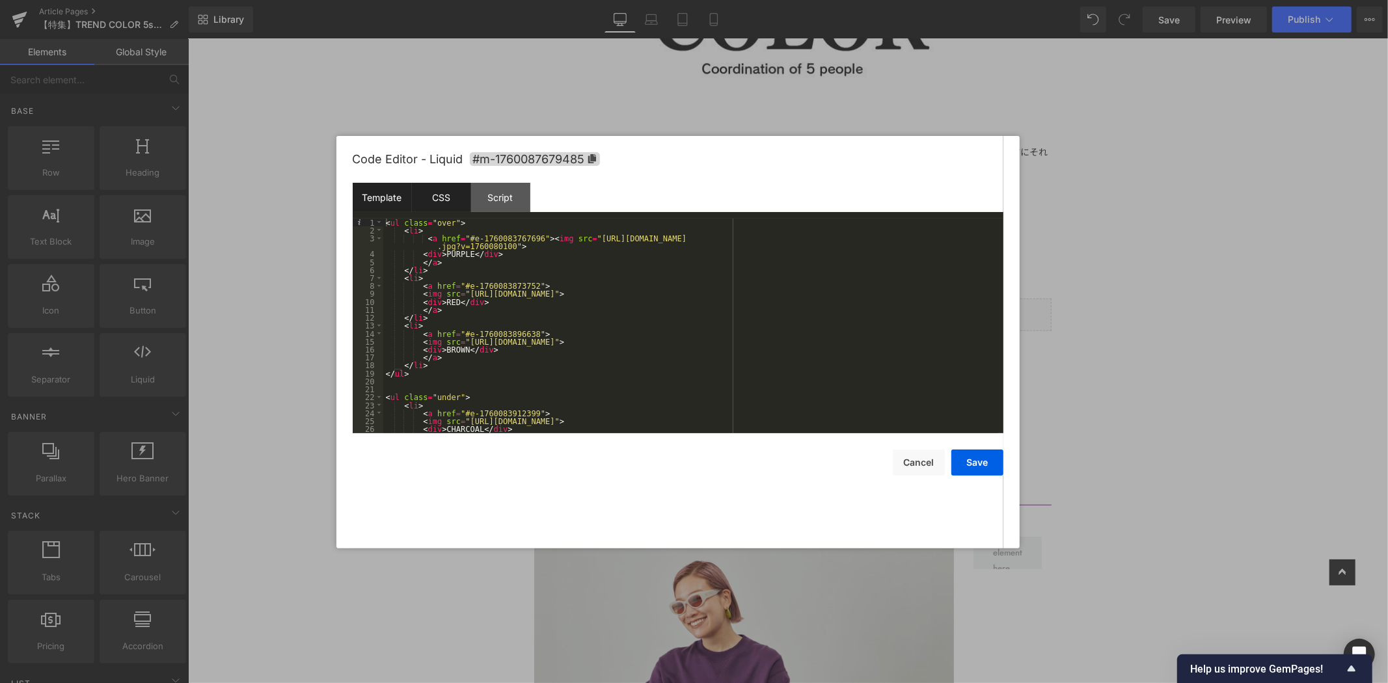
click at [440, 193] on div "CSS" at bounding box center [441, 197] width 59 height 29
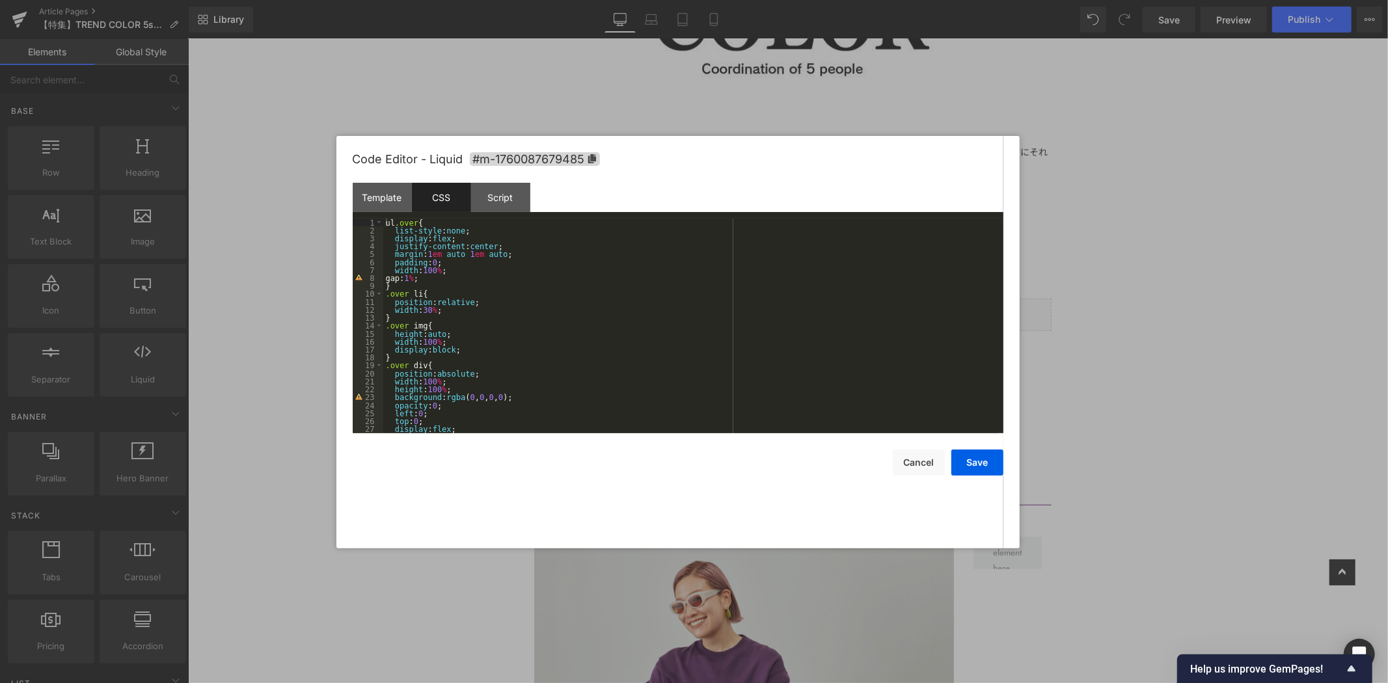
click at [472, 275] on div "ul .over { list-style : none ; display : flex ; justify-content : center ; marg…" at bounding box center [690, 334] width 615 height 230
click at [515, 257] on div "ul .over { list-style : none ; display : flex ; justify-content : center ; marg…" at bounding box center [690, 334] width 615 height 230
drag, startPoint x: 427, startPoint y: 256, endPoint x: 441, endPoint y: 255, distance: 13.7
click at [441, 255] on div "ul .over { list-style : none ; display : flex ; justify-content : center ; marg…" at bounding box center [690, 334] width 615 height 230
click at [477, 256] on div "ul .over { list-style : none ; display : flex ; justify-content : center ; marg…" at bounding box center [690, 334] width 615 height 230
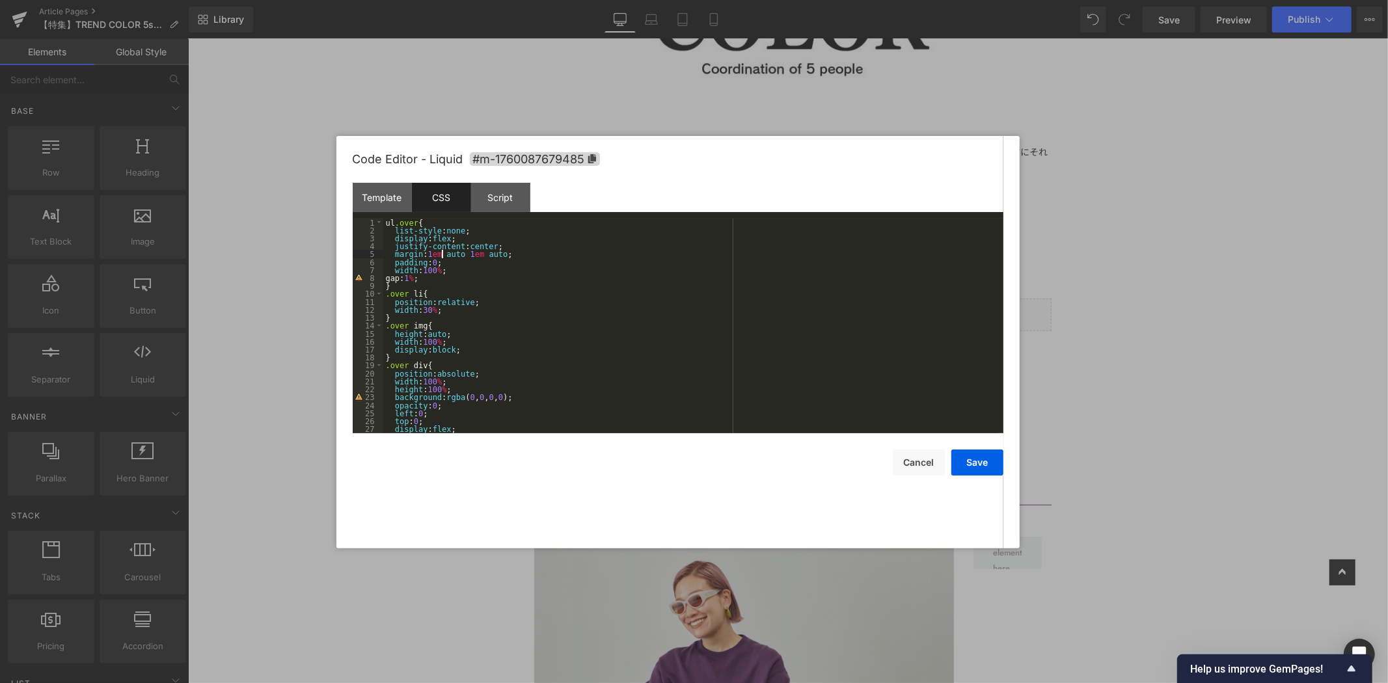
click at [483, 263] on div "ul .over { list-style : none ; display : flex ; justify-content : center ; marg…" at bounding box center [690, 334] width 615 height 230
click at [527, 254] on div "ul .over { list-style : none ; display : flex ; justify-content : center ; marg…" at bounding box center [690, 334] width 615 height 230
click at [433, 278] on div "ul .over { list-style : none ; display : flex ; justify-content : center ; marg…" at bounding box center [690, 334] width 615 height 230
click at [469, 275] on div "ul .over { list-style : none ; display : flex ; justify-content : center ; marg…" at bounding box center [690, 334] width 615 height 230
click at [471, 269] on div "ul .over { list-style : none ; display : flex ; justify-content : center ; marg…" at bounding box center [690, 326] width 615 height 215
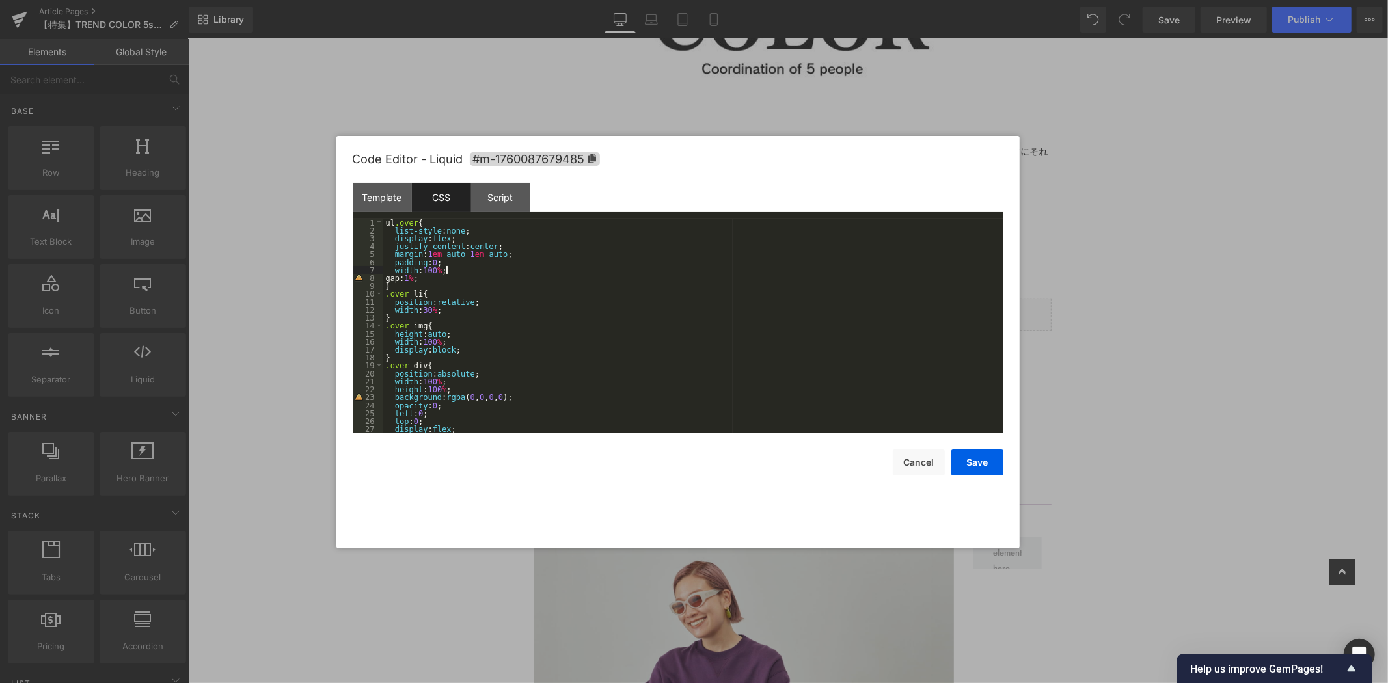
click at [436, 281] on div "ul .over { list-style : none ; display : flex ; justify-content : center ; marg…" at bounding box center [690, 334] width 615 height 230
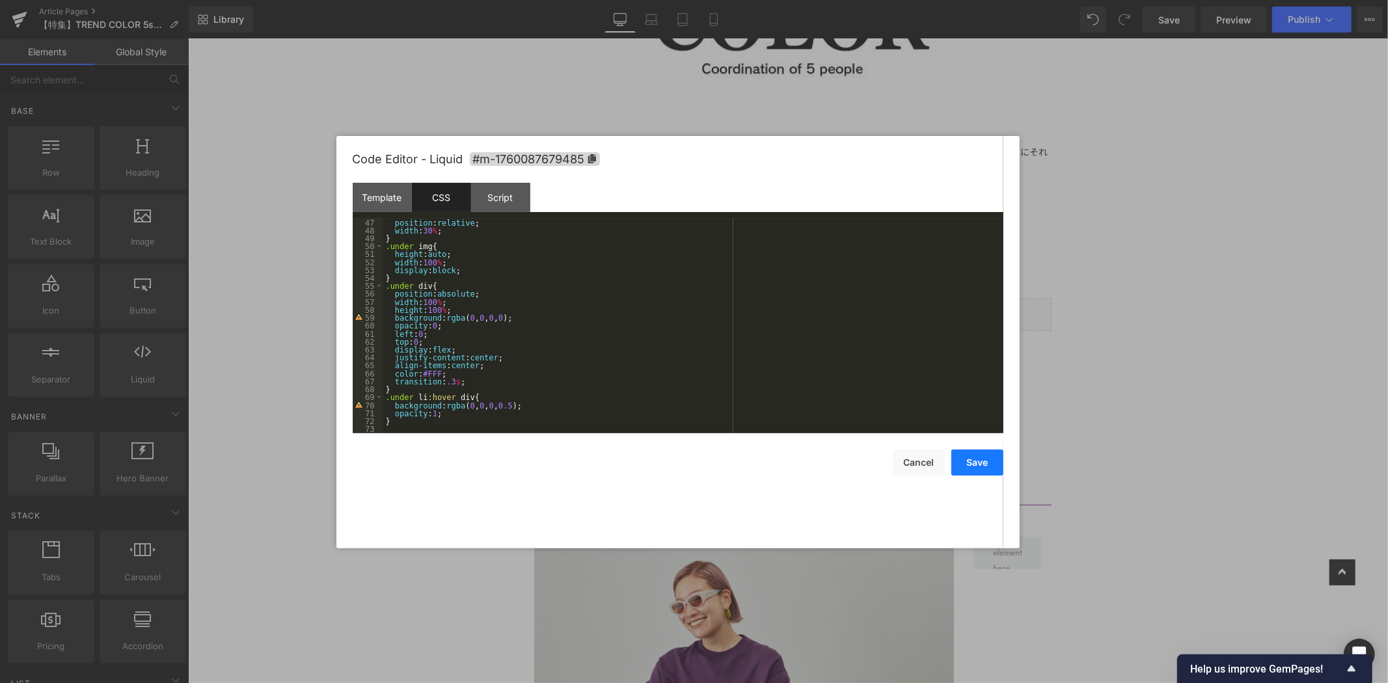
click at [992, 458] on button "Save" at bounding box center [977, 463] width 52 height 26
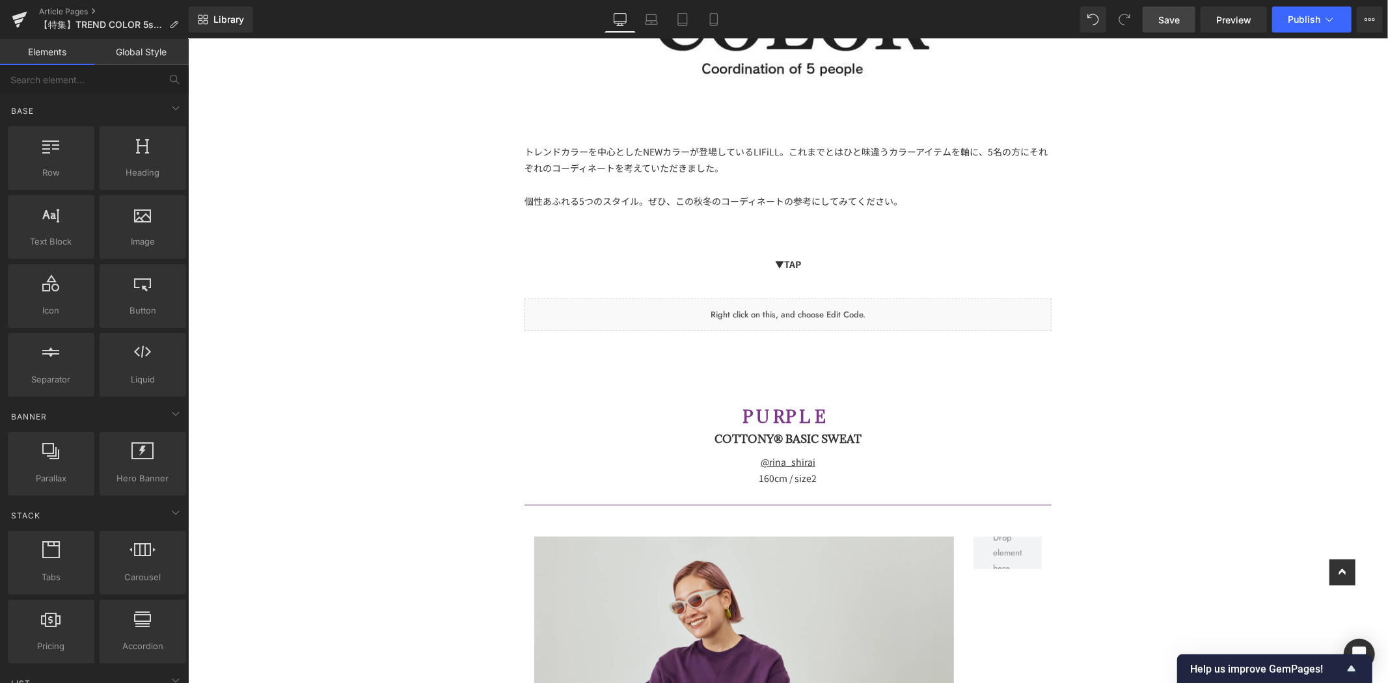
click at [1181, 28] on link "Save" at bounding box center [1168, 20] width 53 height 26
click at [1224, 20] on span "Preview" at bounding box center [1233, 20] width 35 height 14
